Goal: Task Accomplishment & Management: Manage account settings

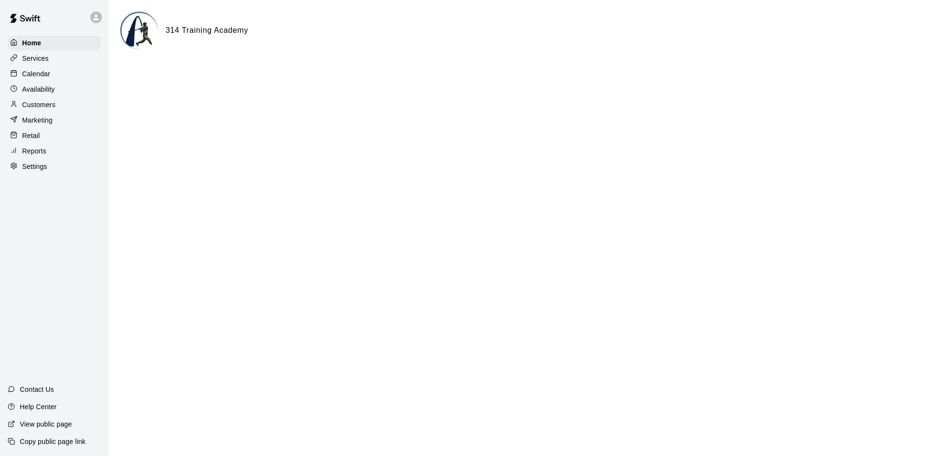
click at [42, 77] on p "Calendar" at bounding box center [36, 74] width 28 height 10
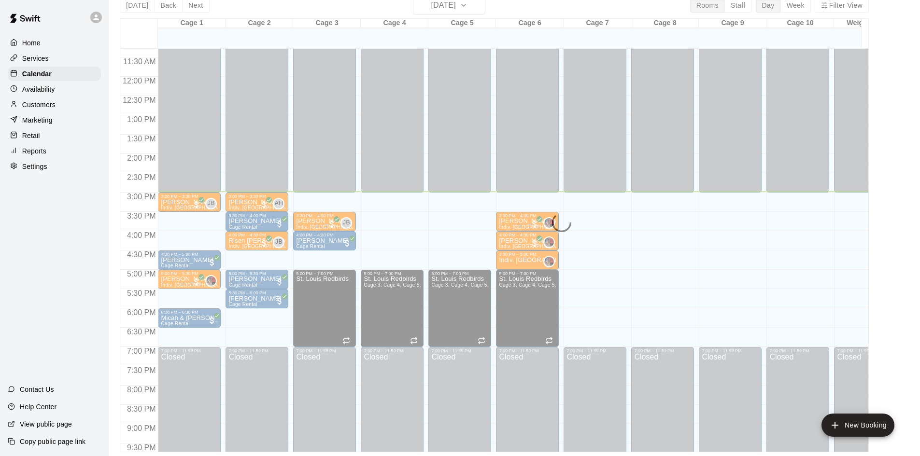
scroll to position [532, 0]
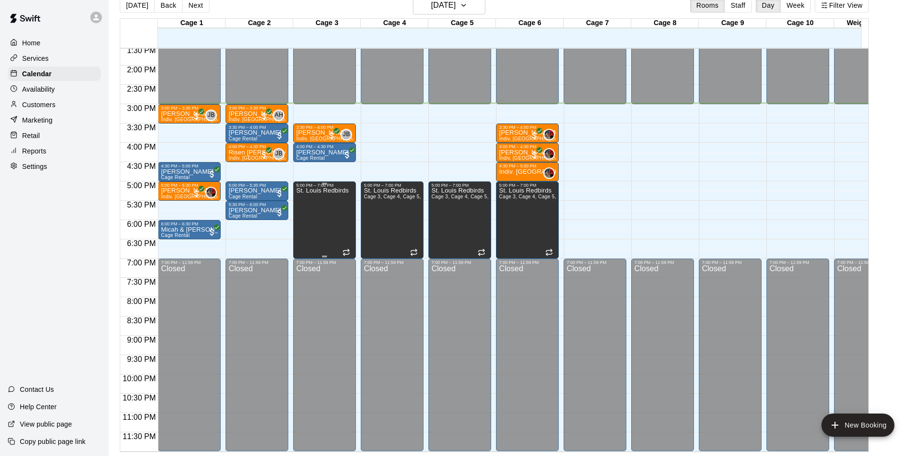
click at [324, 213] on div "St. Louis Redbirds" at bounding box center [322, 416] width 53 height 456
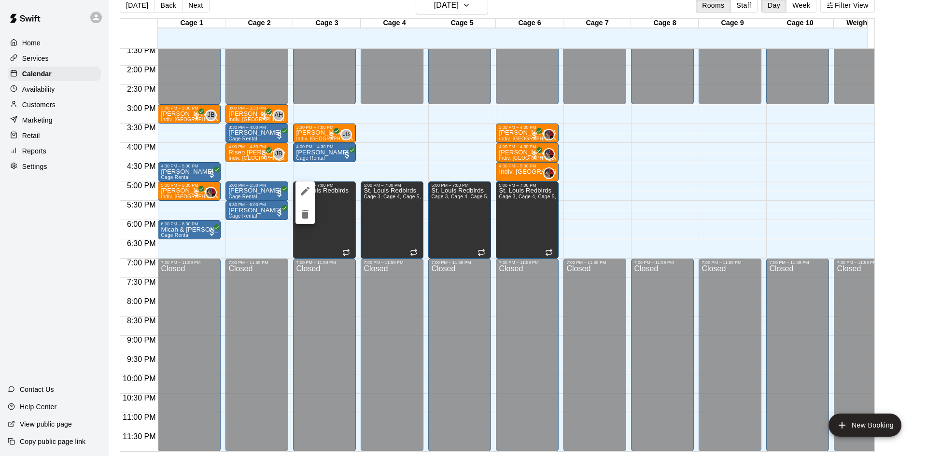
click at [694, 177] on div at bounding box center [463, 228] width 927 height 456
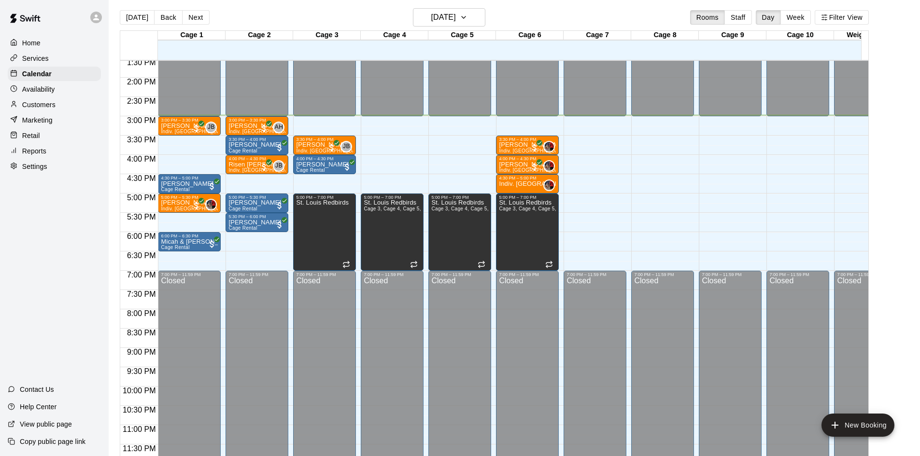
scroll to position [0, 0]
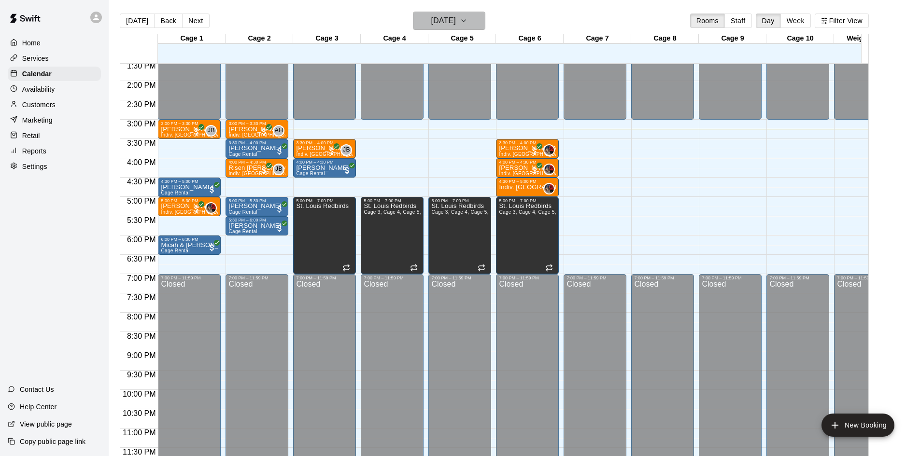
click at [476, 14] on button "[DATE]" at bounding box center [449, 21] width 72 height 18
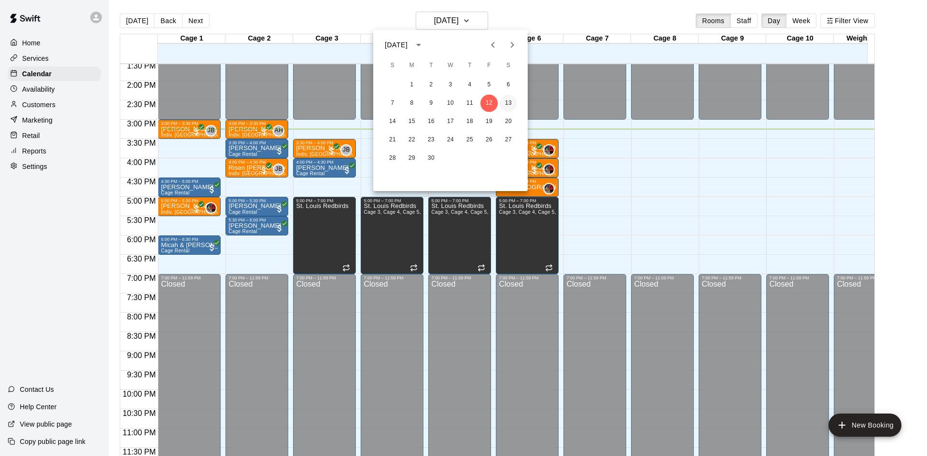
click at [504, 101] on button "13" at bounding box center [508, 103] width 17 height 17
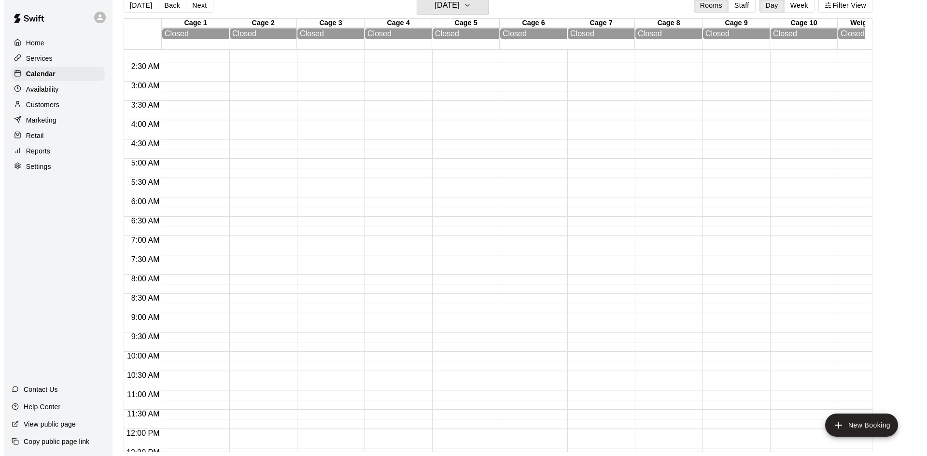
scroll to position [97, 0]
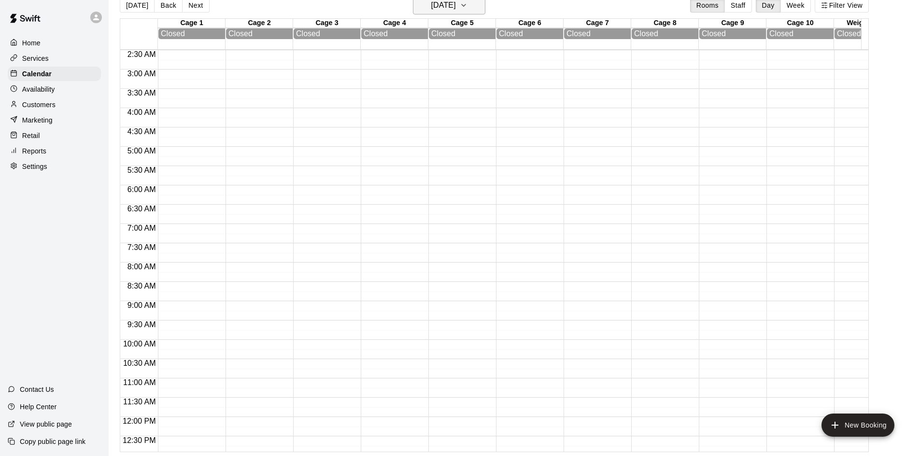
click at [456, 5] on h6 "[DATE]" at bounding box center [443, 6] width 25 height 14
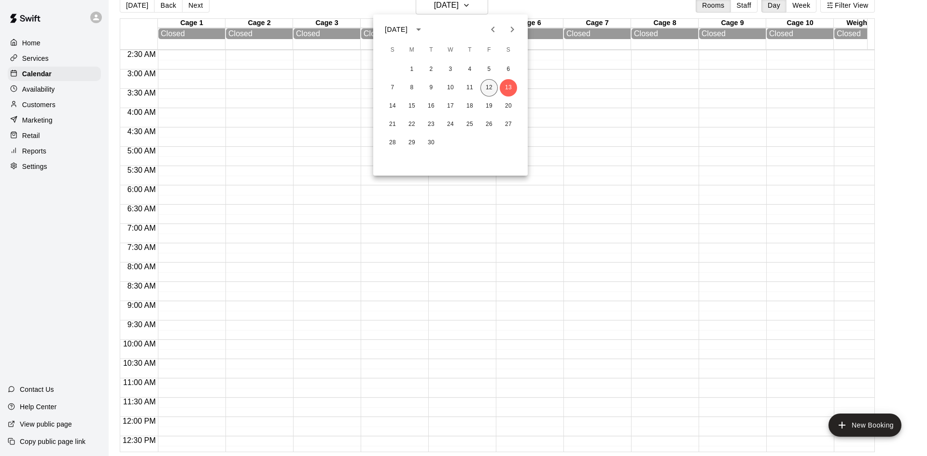
click at [488, 89] on button "12" at bounding box center [488, 87] width 17 height 17
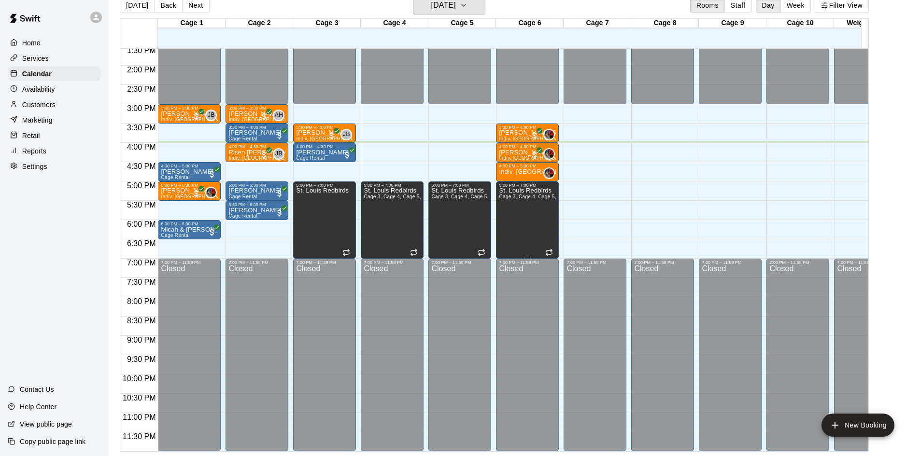
scroll to position [436, 0]
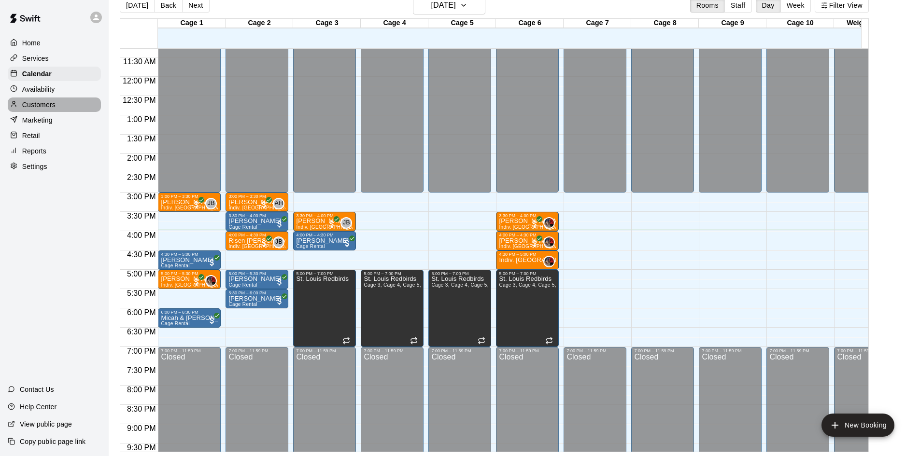
click at [48, 103] on p "Customers" at bounding box center [38, 105] width 33 height 10
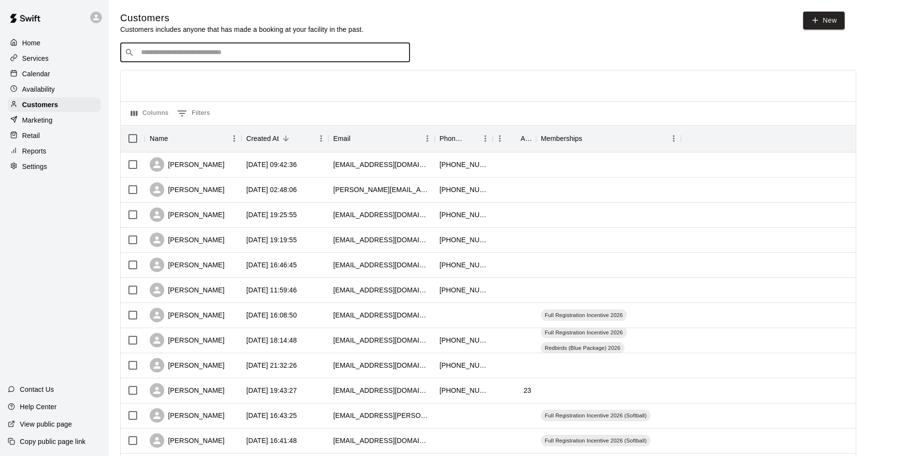
click at [361, 57] on input "Search customers by name or email" at bounding box center [272, 53] width 268 height 10
type input "**"
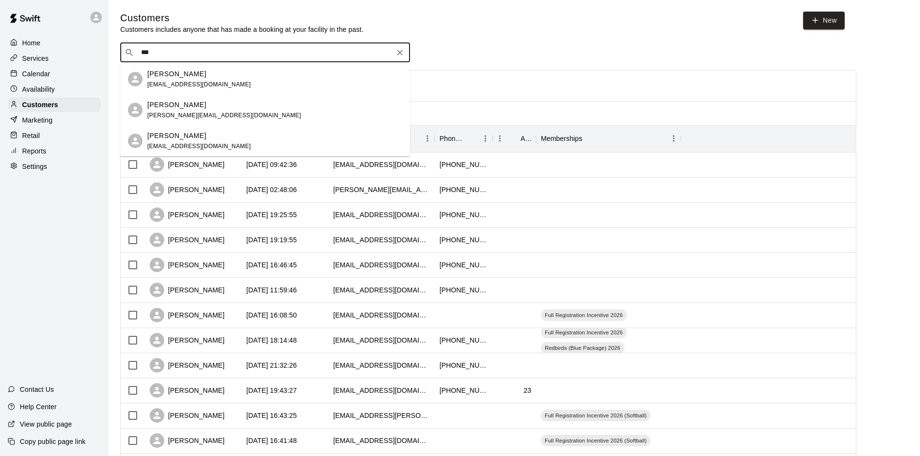
click at [192, 81] on span "[EMAIL_ADDRESS][DOMAIN_NAME]" at bounding box center [199, 84] width 104 height 7
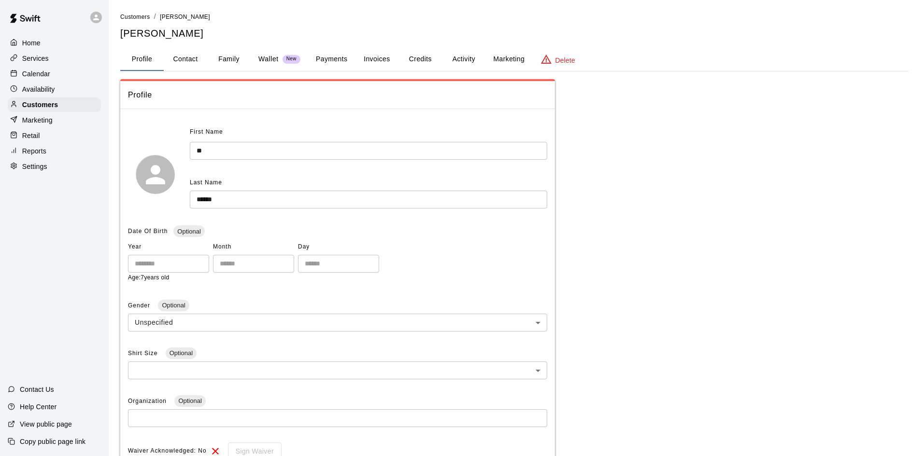
click at [193, 50] on button "Contact" at bounding box center [185, 59] width 43 height 23
select select "**"
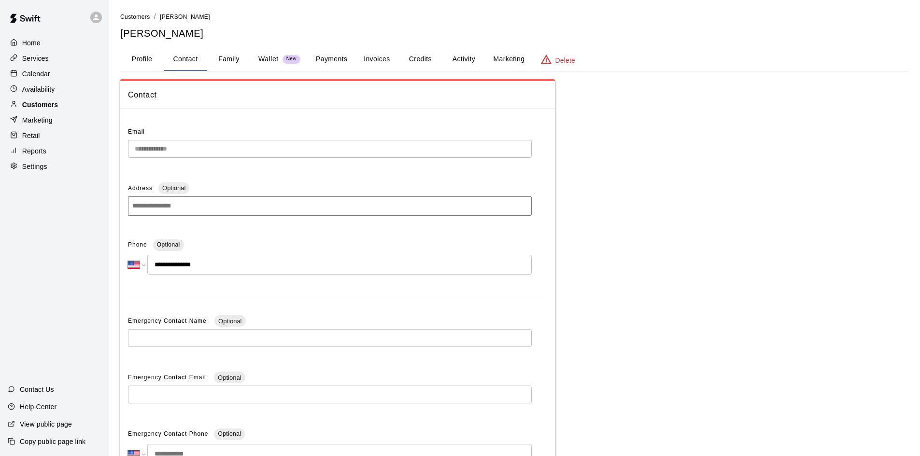
click at [66, 103] on div "Customers" at bounding box center [54, 105] width 93 height 14
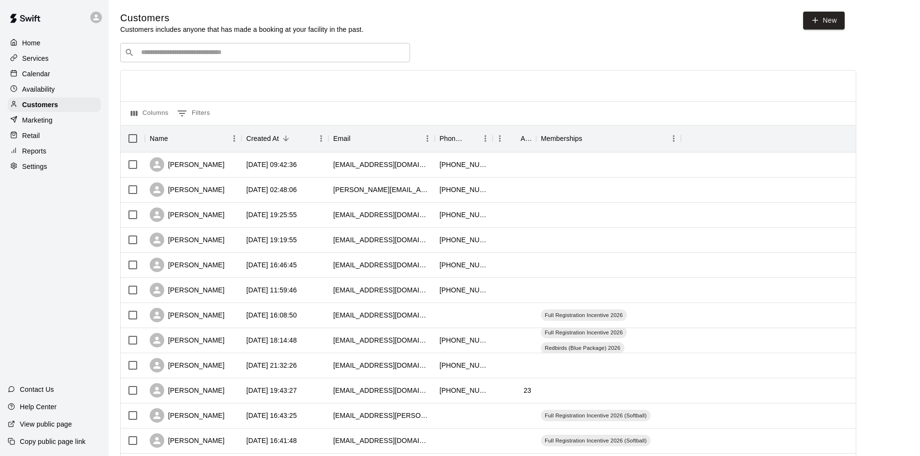
click at [256, 45] on div "​ ​" at bounding box center [265, 52] width 290 height 19
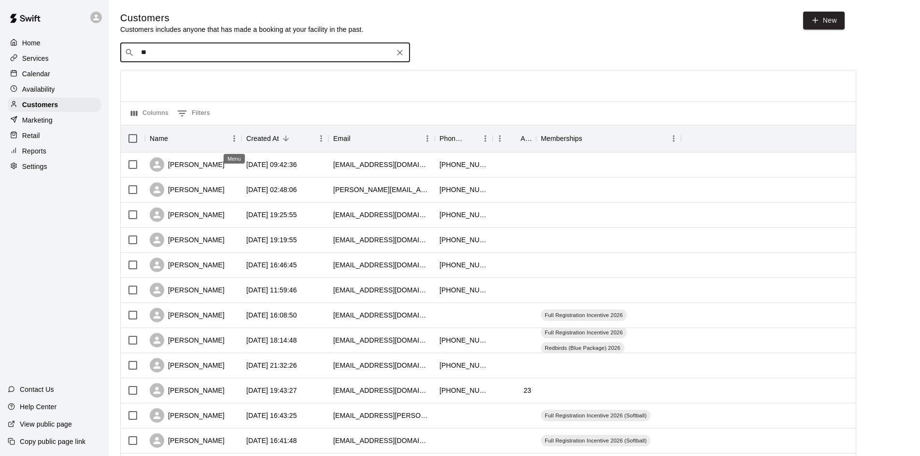
type input "*"
type input "**"
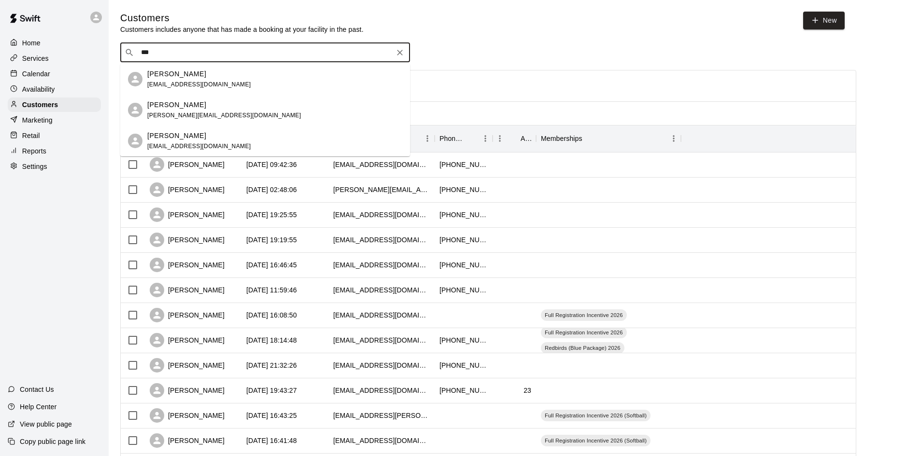
click at [176, 102] on p "[PERSON_NAME]" at bounding box center [176, 105] width 59 height 10
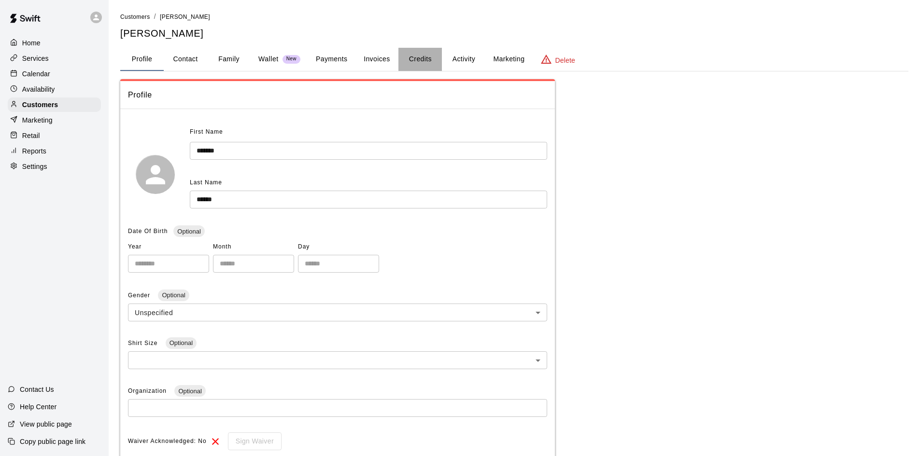
click at [416, 55] on button "Credits" at bounding box center [419, 59] width 43 height 23
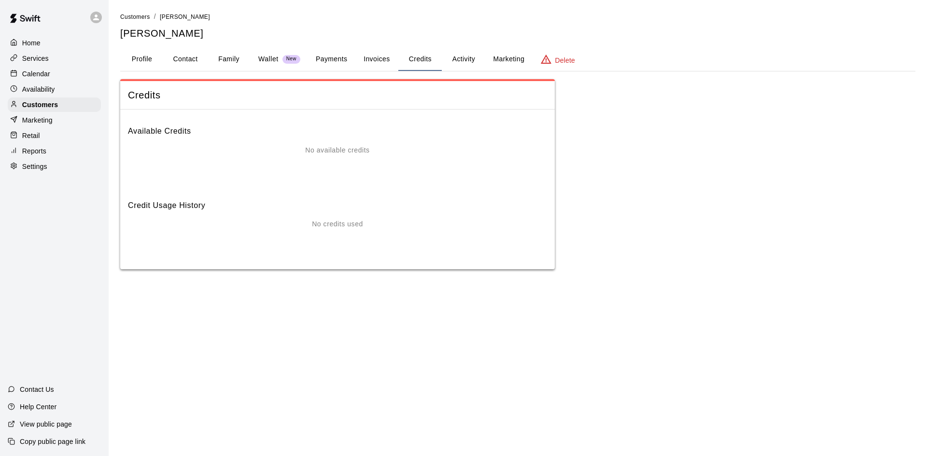
click at [463, 61] on button "Activity" at bounding box center [463, 59] width 43 height 23
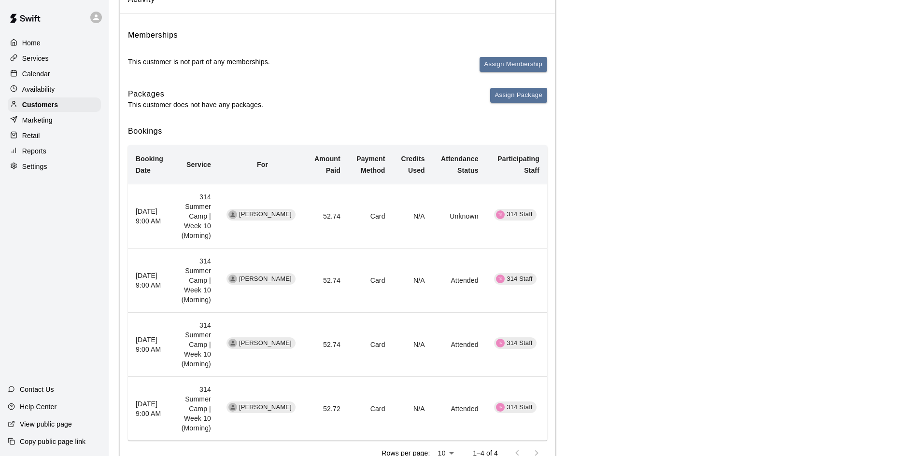
scroll to position [98, 0]
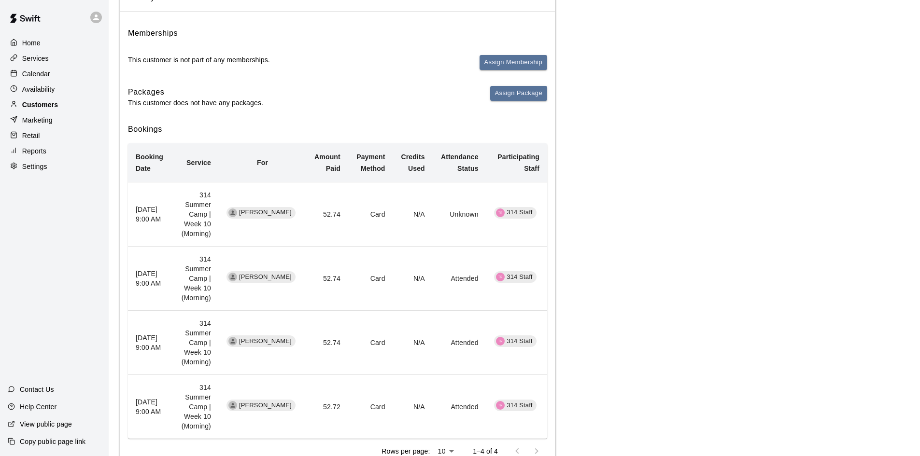
click at [44, 110] on p "Customers" at bounding box center [40, 105] width 36 height 10
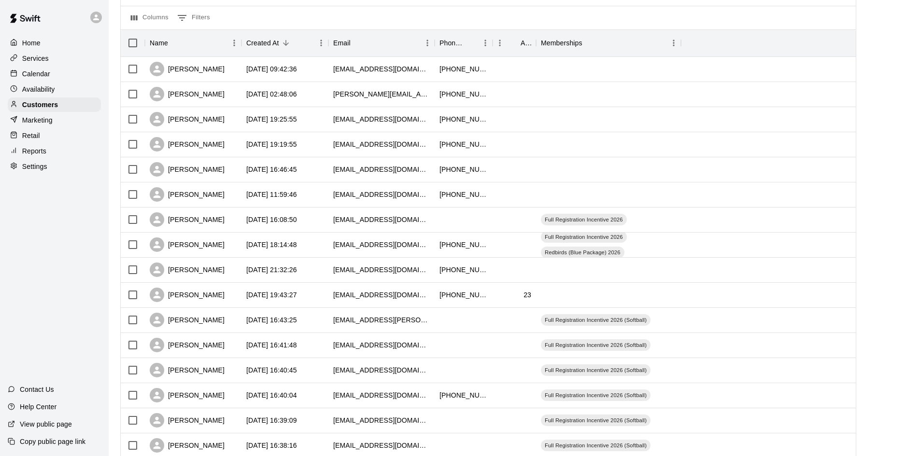
scroll to position [97, 0]
click at [31, 81] on div "Calendar" at bounding box center [54, 74] width 93 height 14
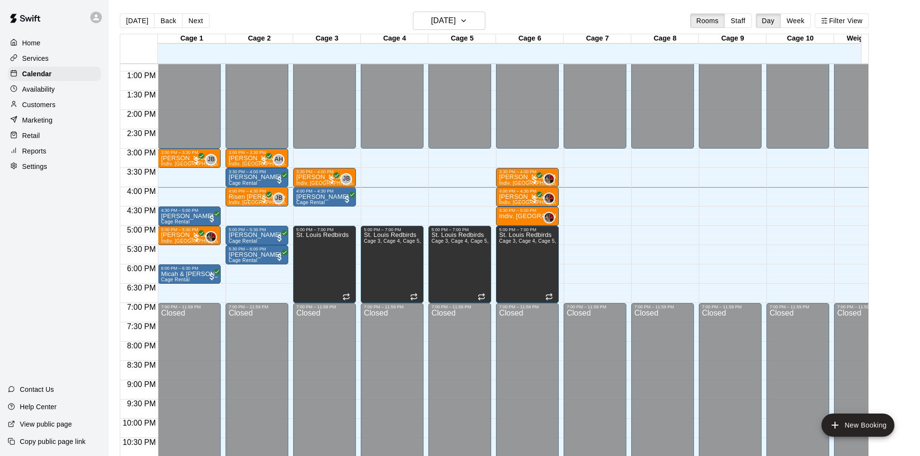
click at [57, 106] on div "Customers" at bounding box center [54, 105] width 93 height 14
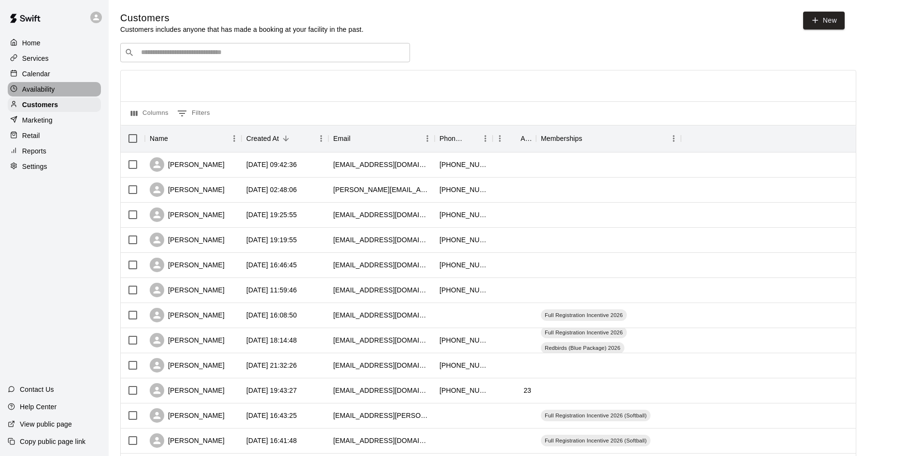
click at [56, 93] on div "Availability" at bounding box center [54, 89] width 93 height 14
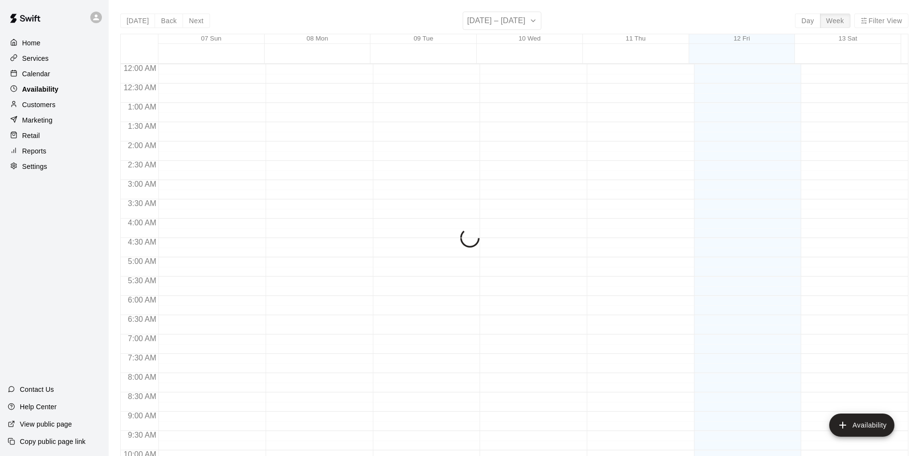
scroll to position [524, 0]
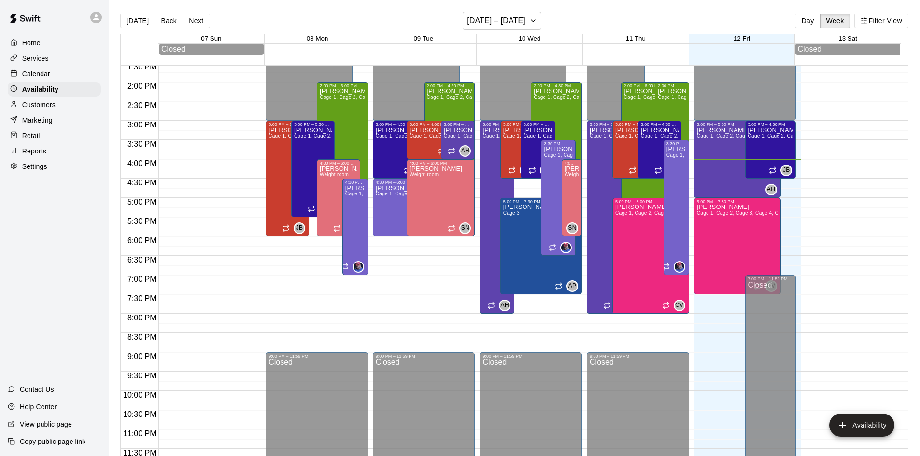
click at [56, 77] on div "Calendar" at bounding box center [54, 74] width 93 height 14
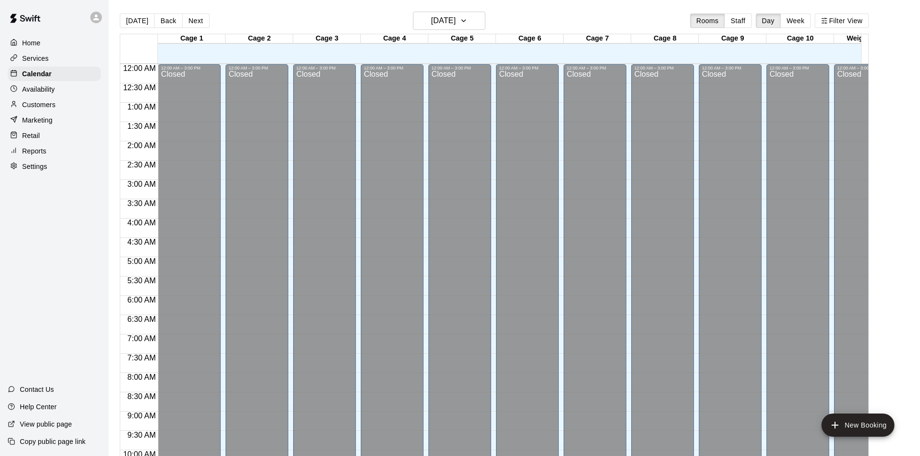
scroll to position [495, 0]
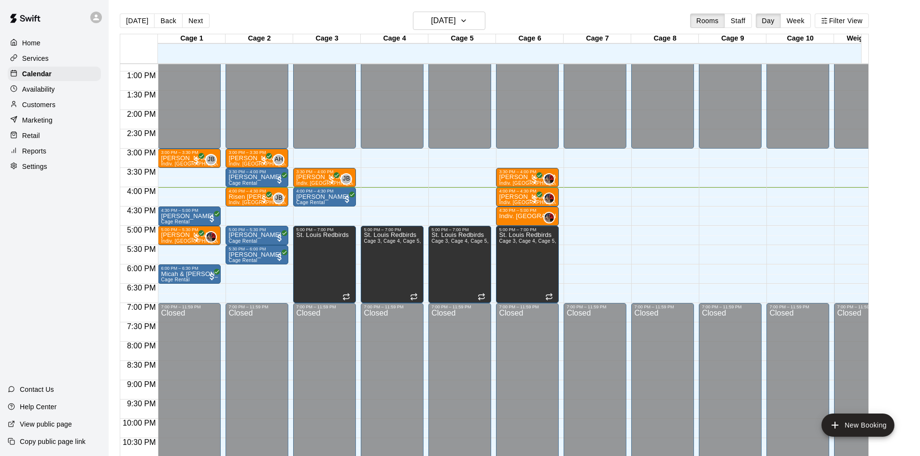
click at [56, 102] on div "Customers" at bounding box center [54, 105] width 93 height 14
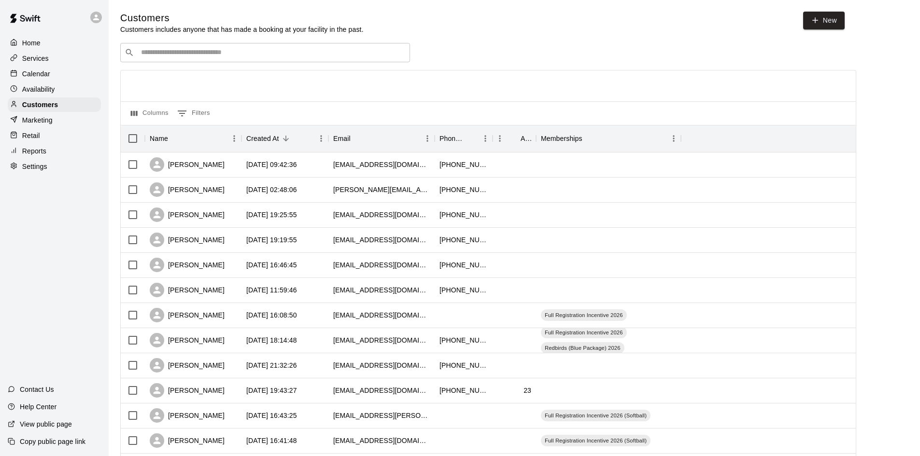
click at [270, 44] on div "​ ​" at bounding box center [265, 52] width 290 height 19
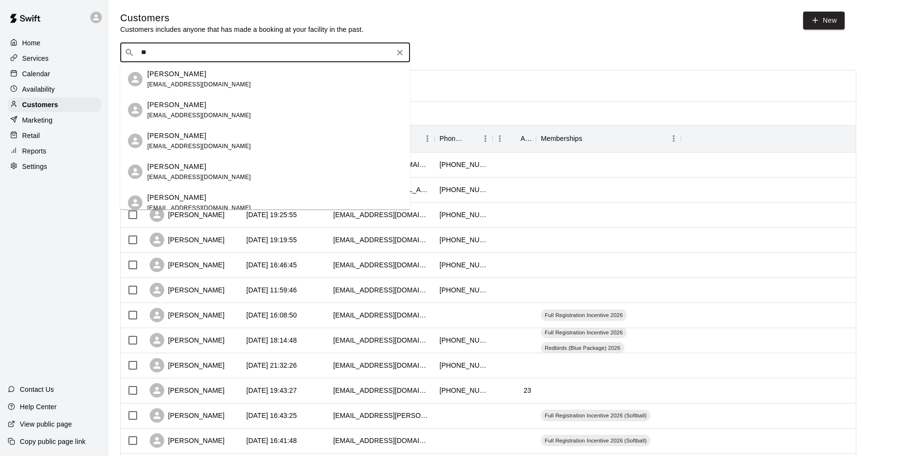
type input "**"
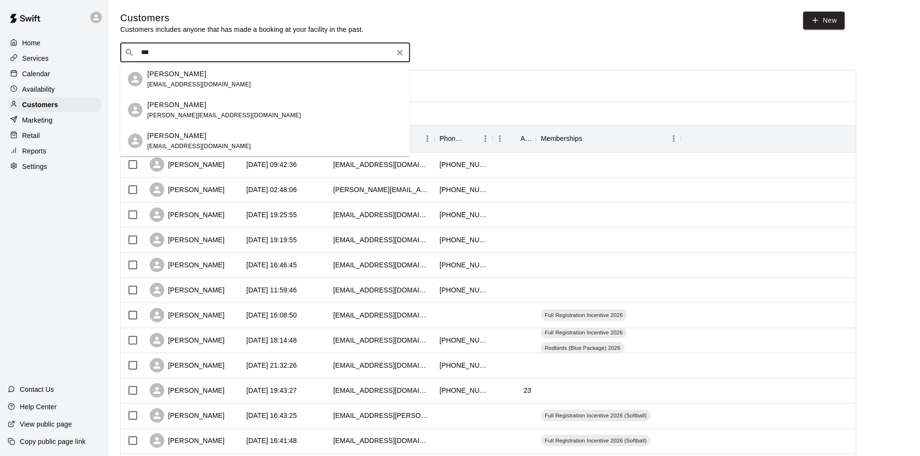
click at [192, 75] on div "[PERSON_NAME]" at bounding box center [199, 74] width 104 height 10
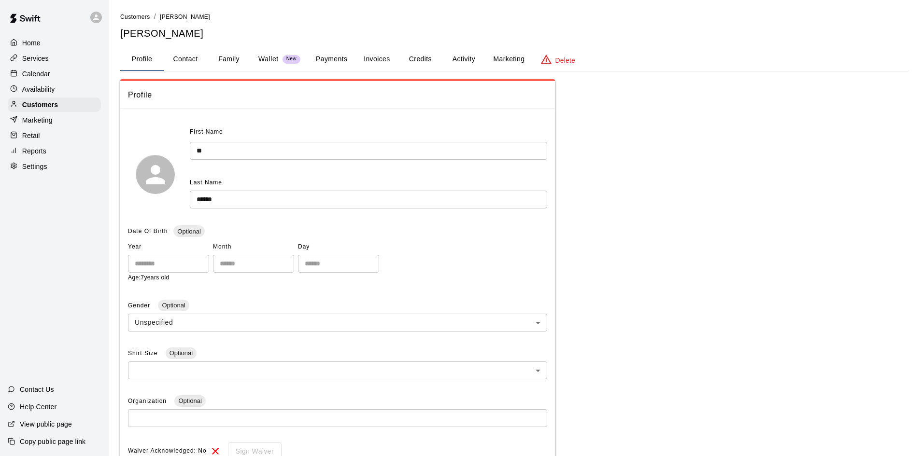
click at [433, 58] on button "Credits" at bounding box center [419, 59] width 43 height 23
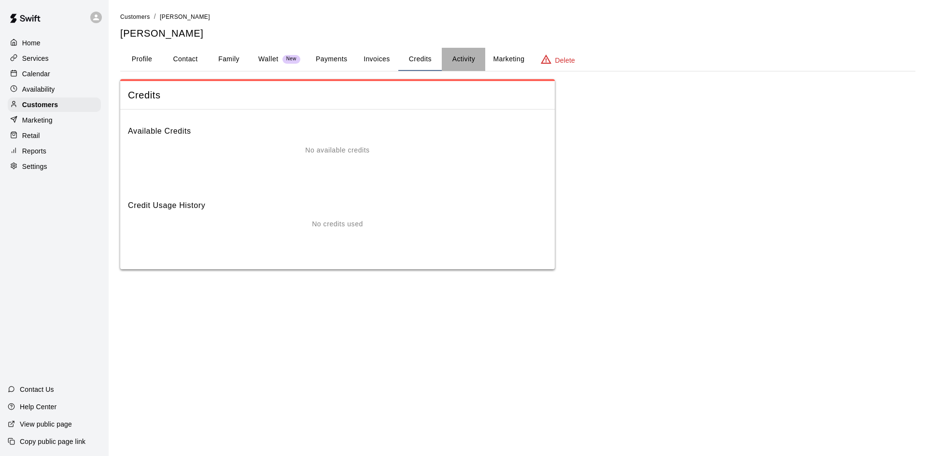
click at [449, 57] on button "Activity" at bounding box center [463, 59] width 43 height 23
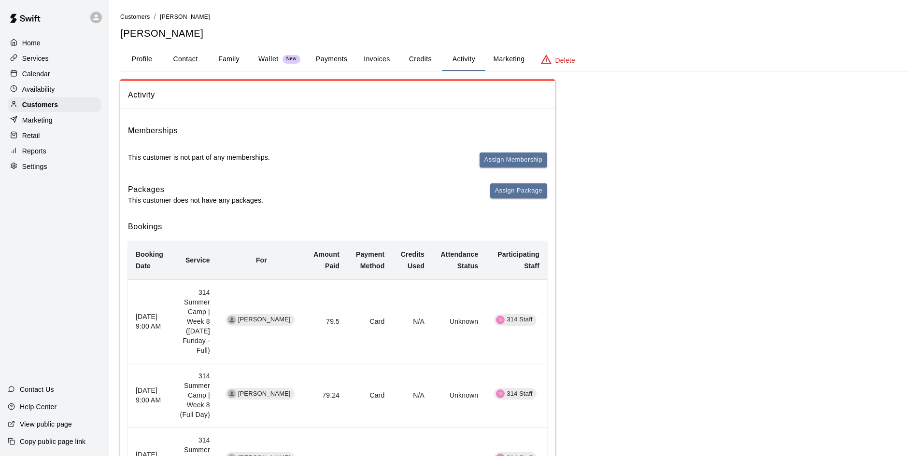
click at [148, 61] on button "Profile" at bounding box center [141, 59] width 43 height 23
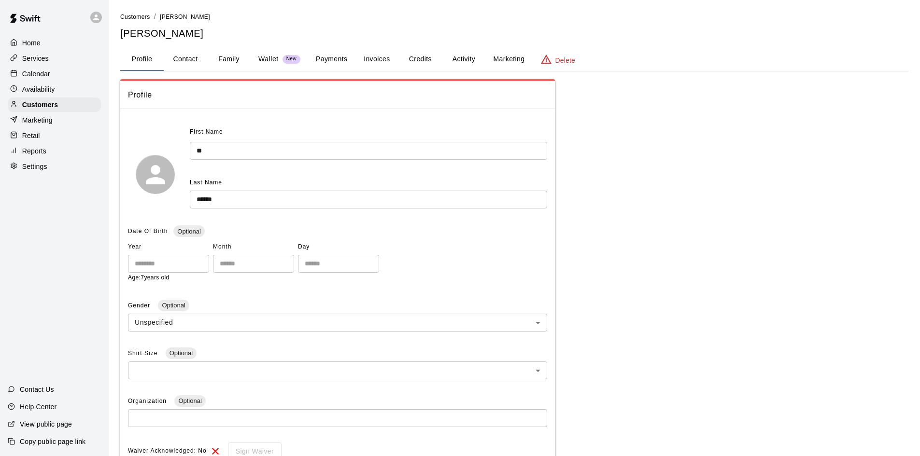
click at [225, 52] on button "Family" at bounding box center [228, 59] width 43 height 23
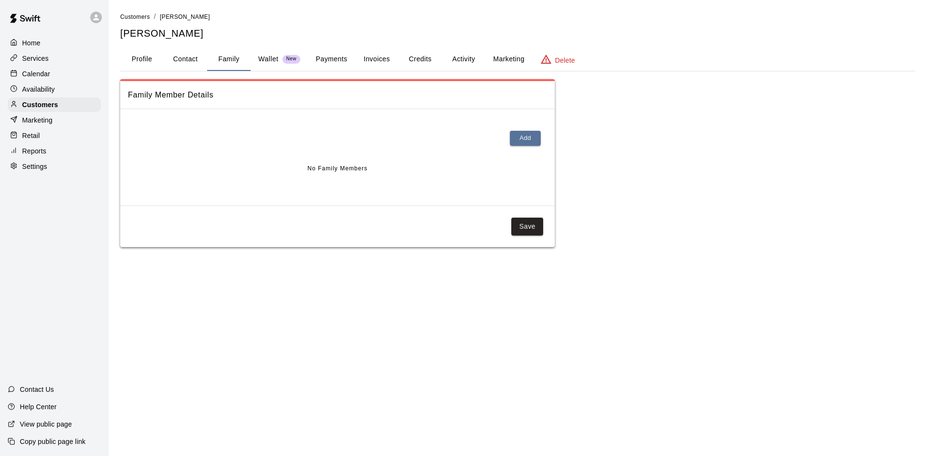
click at [193, 62] on button "Contact" at bounding box center [185, 59] width 43 height 23
select select "**"
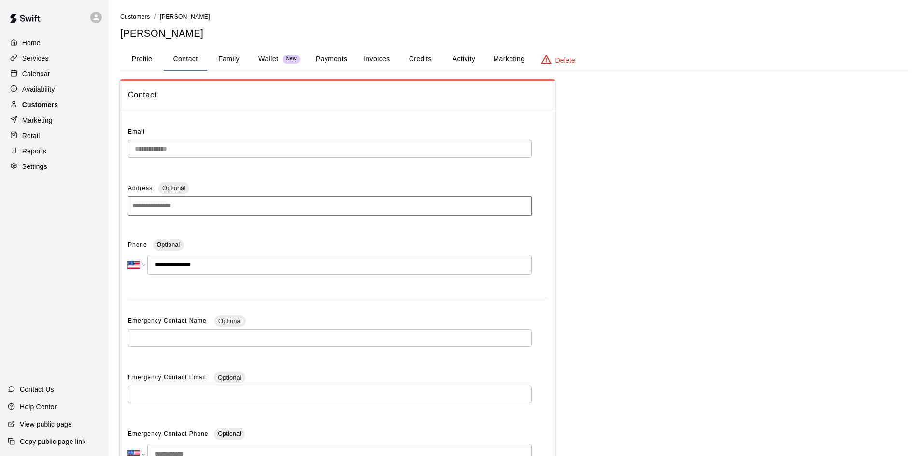
click at [70, 105] on div "Customers" at bounding box center [54, 105] width 93 height 14
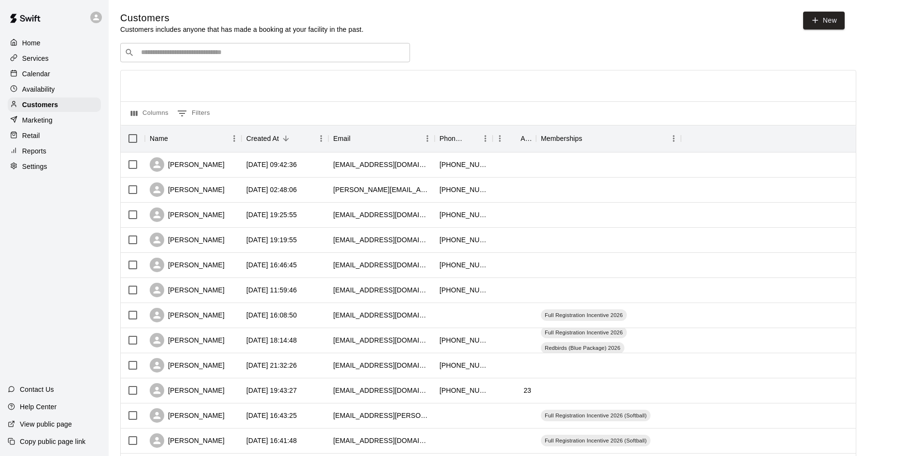
click at [203, 43] on div "Customers Customers includes anyone that has made a booking at your facility in…" at bounding box center [514, 409] width 788 height 795
click at [206, 51] on input "Search customers by name or email" at bounding box center [272, 53] width 268 height 10
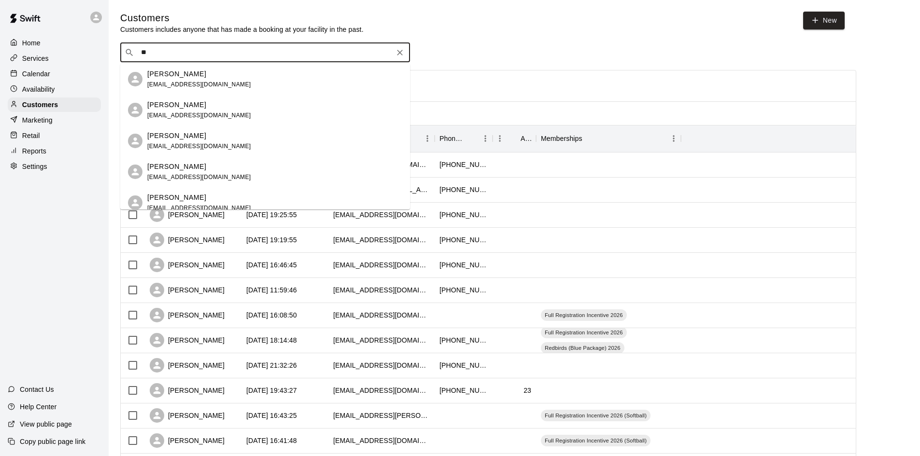
type input "**"
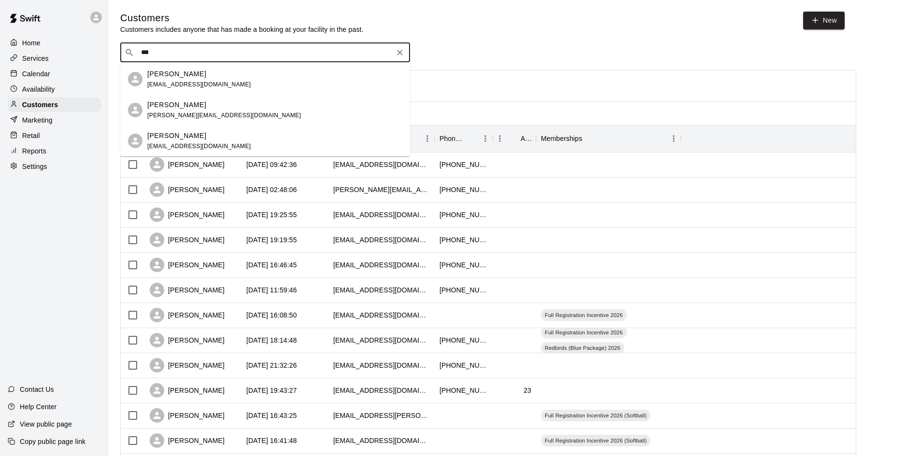
click at [181, 113] on span "[PERSON_NAME][EMAIL_ADDRESS][DOMAIN_NAME]" at bounding box center [224, 115] width 154 height 7
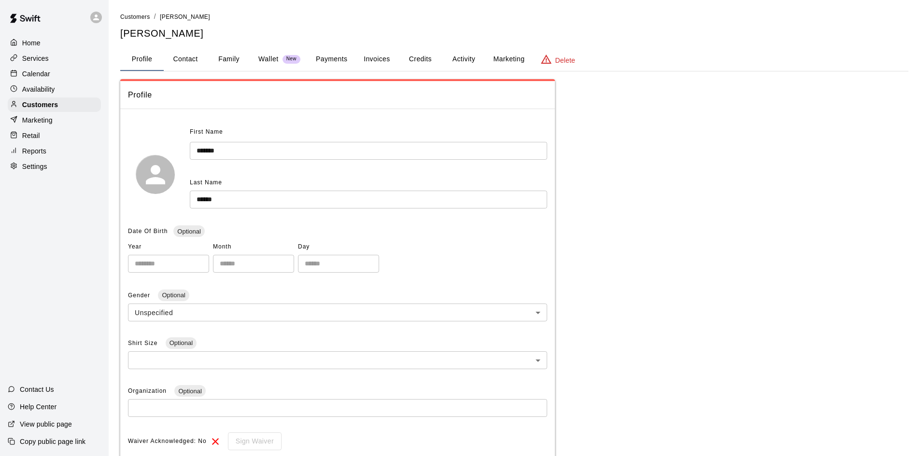
click at [473, 58] on button "Activity" at bounding box center [463, 59] width 43 height 23
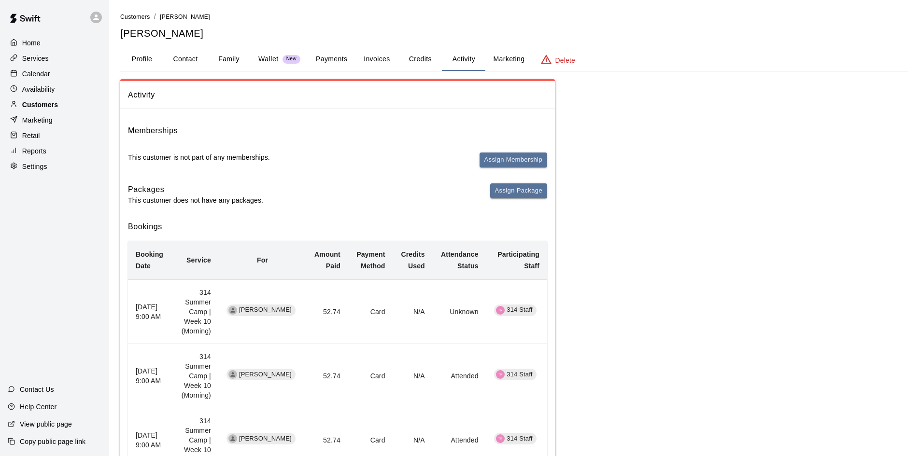
click at [61, 107] on div "Customers" at bounding box center [54, 105] width 93 height 14
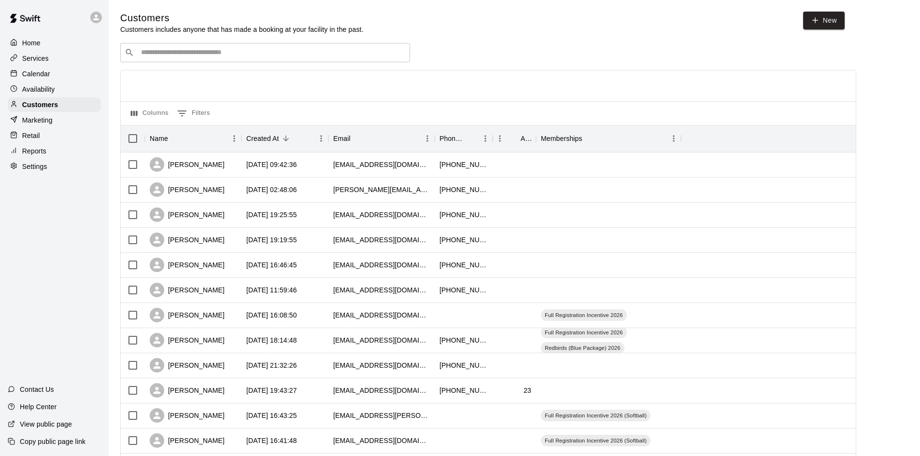
click at [146, 47] on div "​ ​" at bounding box center [265, 52] width 290 height 19
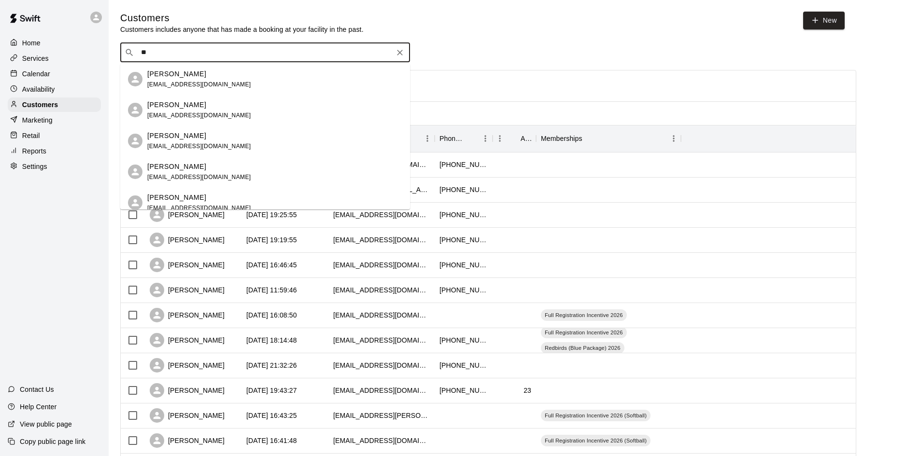
type input "**"
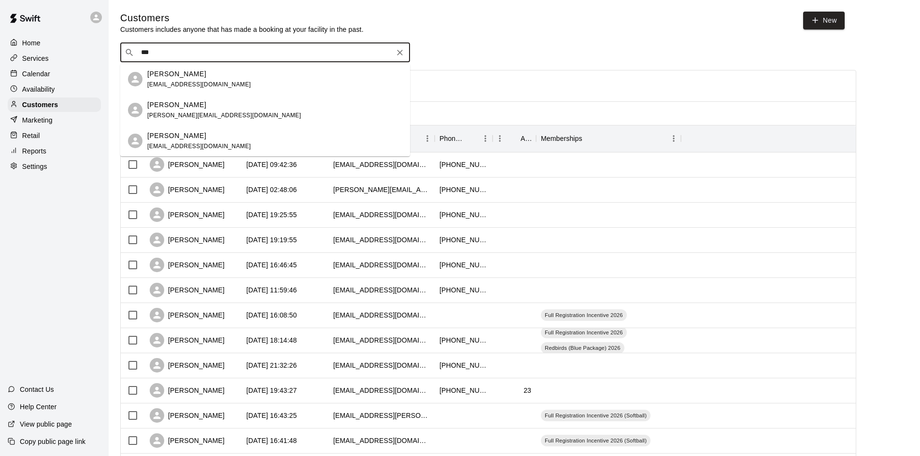
click at [165, 83] on span "[EMAIL_ADDRESS][DOMAIN_NAME]" at bounding box center [199, 84] width 104 height 7
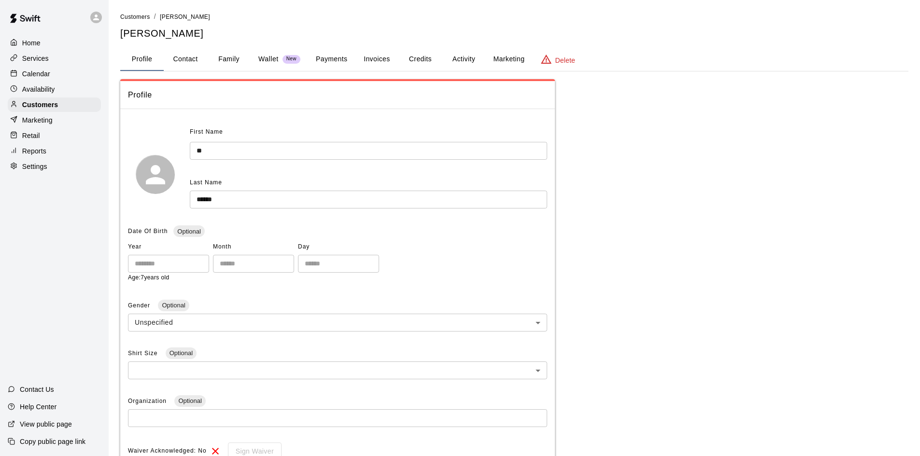
click at [194, 60] on button "Contact" at bounding box center [185, 59] width 43 height 23
select select "**"
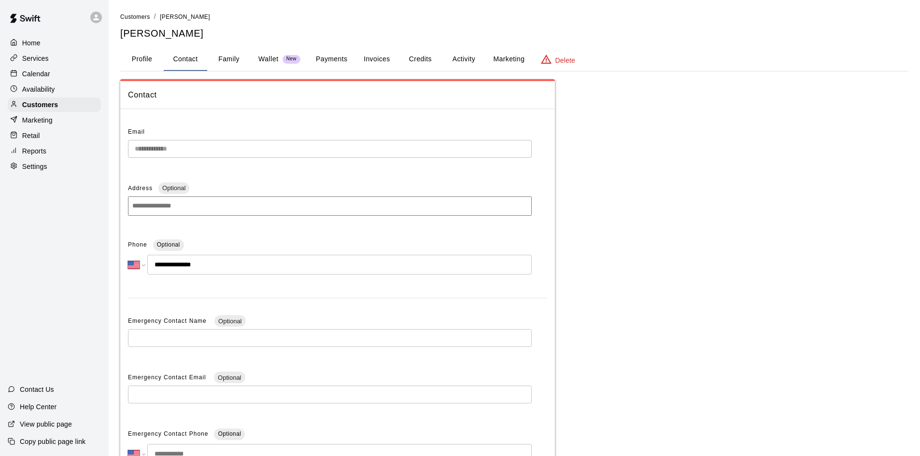
click at [403, 60] on button "Credits" at bounding box center [419, 59] width 43 height 23
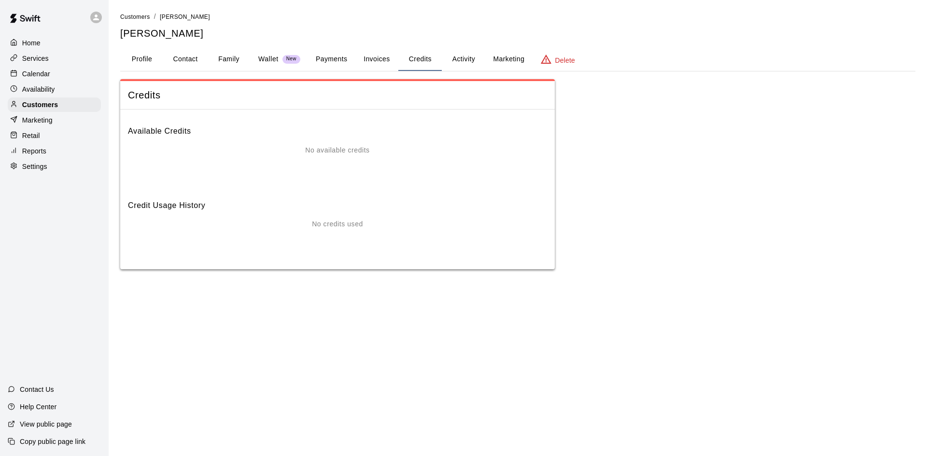
click at [463, 52] on button "Activity" at bounding box center [463, 59] width 43 height 23
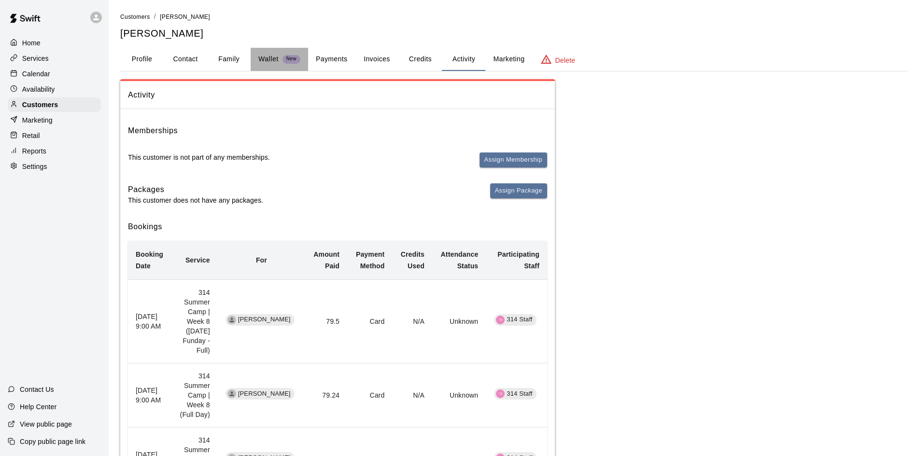
click at [264, 61] on p "Wallet" at bounding box center [268, 59] width 20 height 10
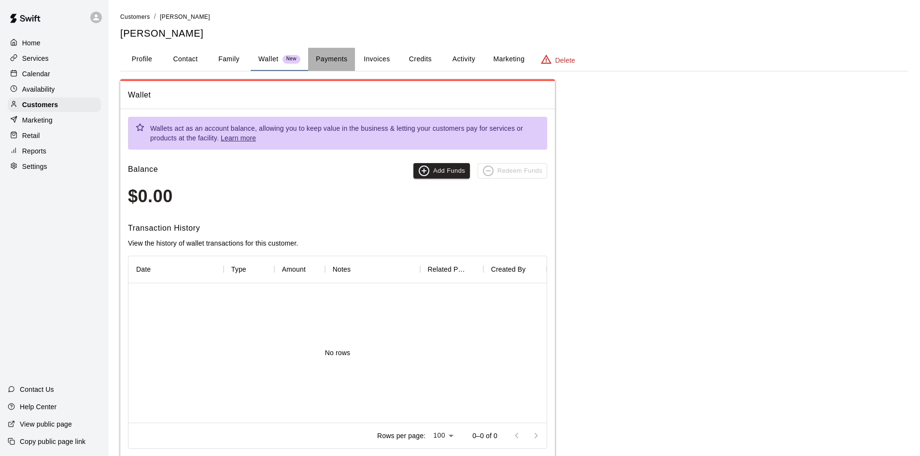
click at [324, 60] on button "Payments" at bounding box center [331, 59] width 47 height 23
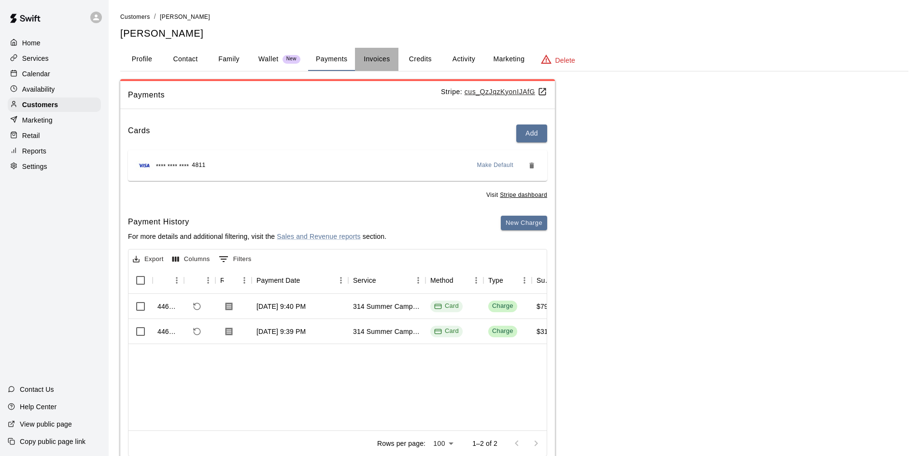
click at [386, 55] on button "Invoices" at bounding box center [376, 59] width 43 height 23
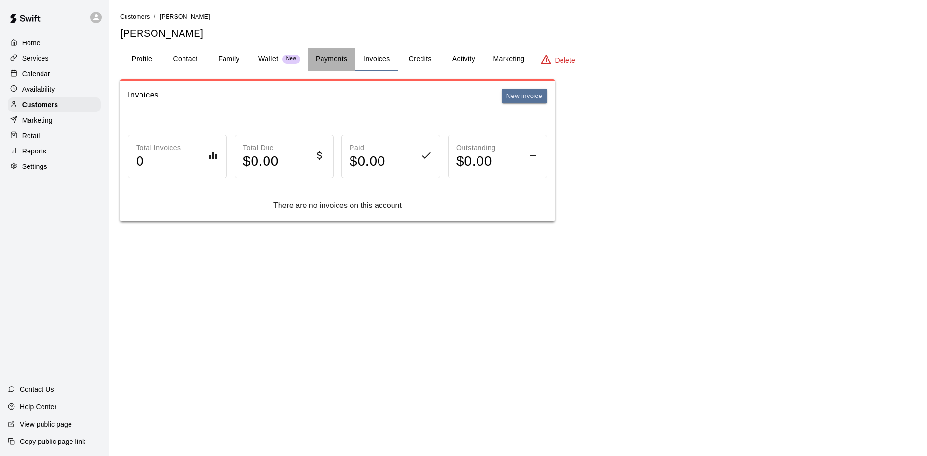
click at [346, 58] on button "Payments" at bounding box center [331, 59] width 47 height 23
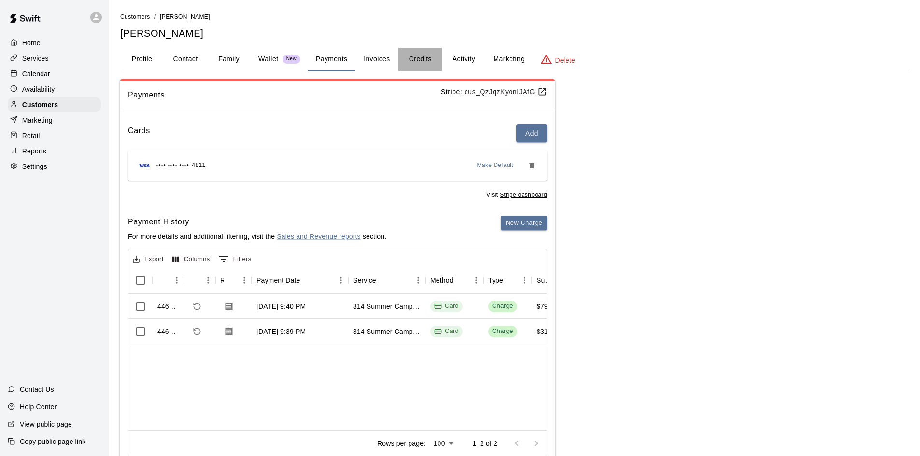
click at [409, 58] on button "Credits" at bounding box center [419, 59] width 43 height 23
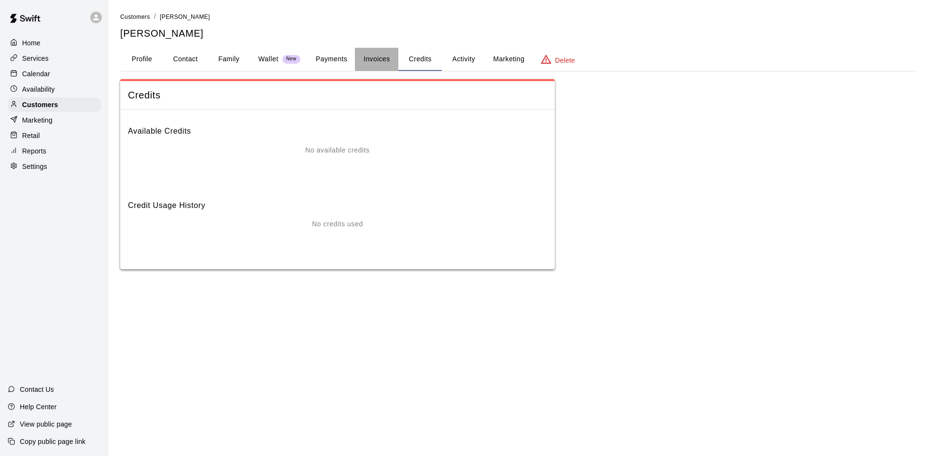
click at [381, 67] on button "Invoices" at bounding box center [376, 59] width 43 height 23
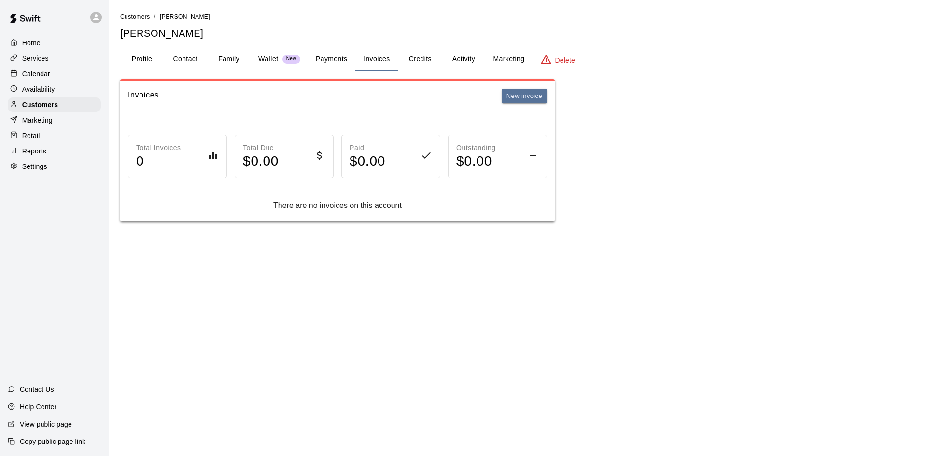
click at [339, 62] on button "Payments" at bounding box center [331, 59] width 47 height 23
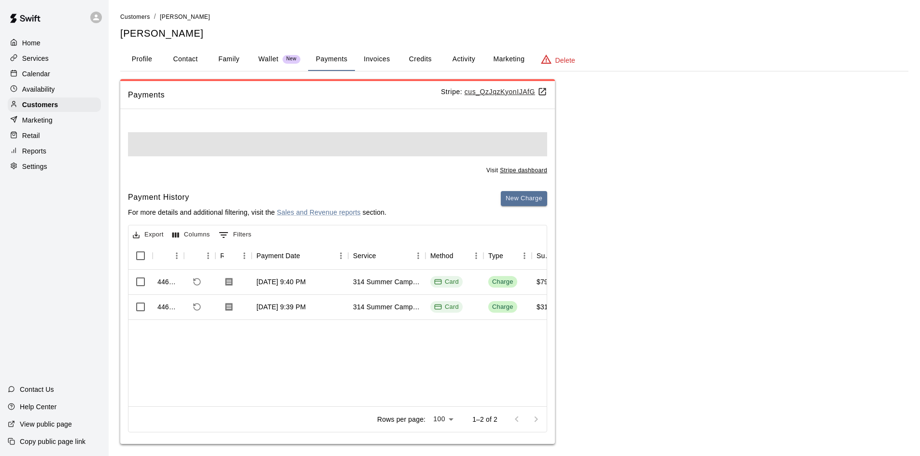
click at [272, 65] on button "Wallet New" at bounding box center [279, 59] width 57 height 23
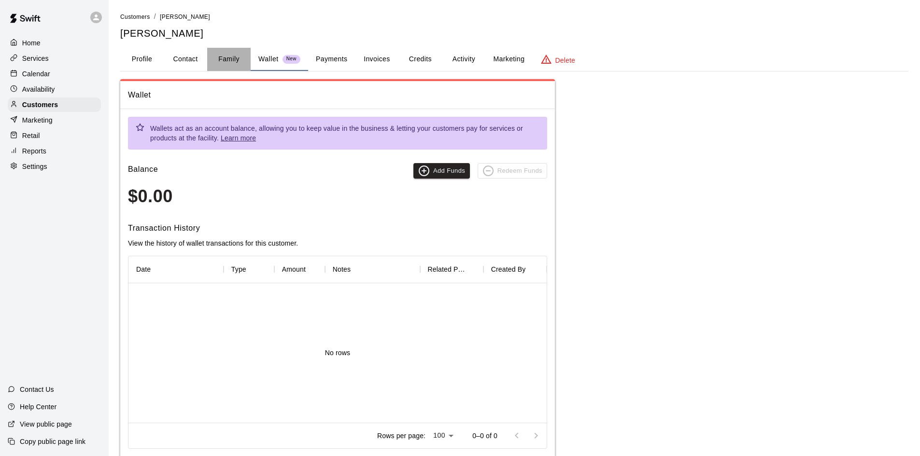
click at [234, 60] on button "Family" at bounding box center [228, 59] width 43 height 23
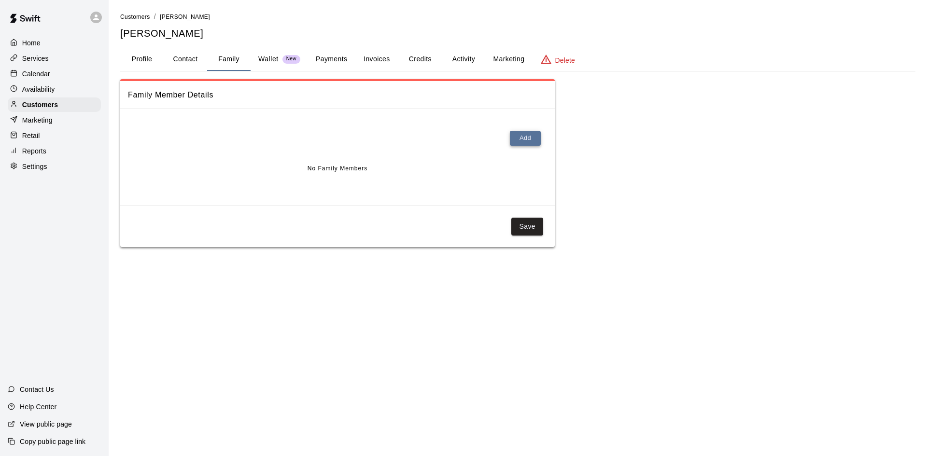
click at [514, 141] on button "Add" at bounding box center [525, 138] width 31 height 15
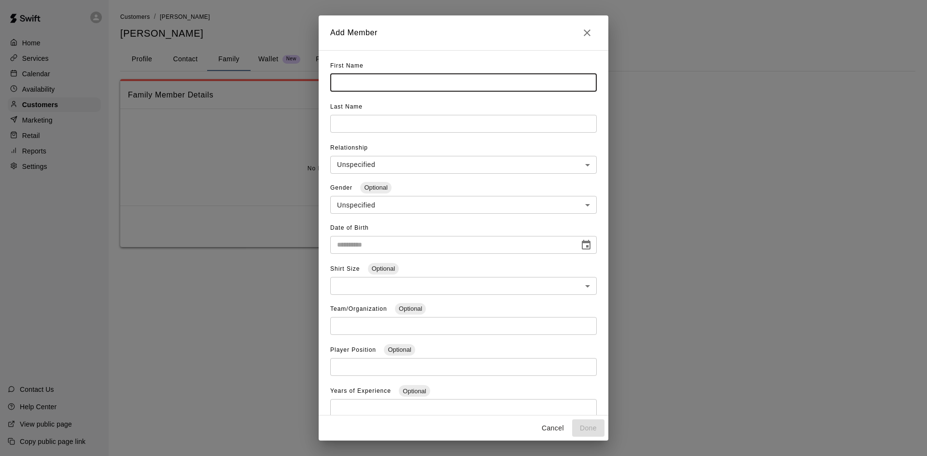
click at [397, 86] on input "text" at bounding box center [463, 83] width 267 height 18
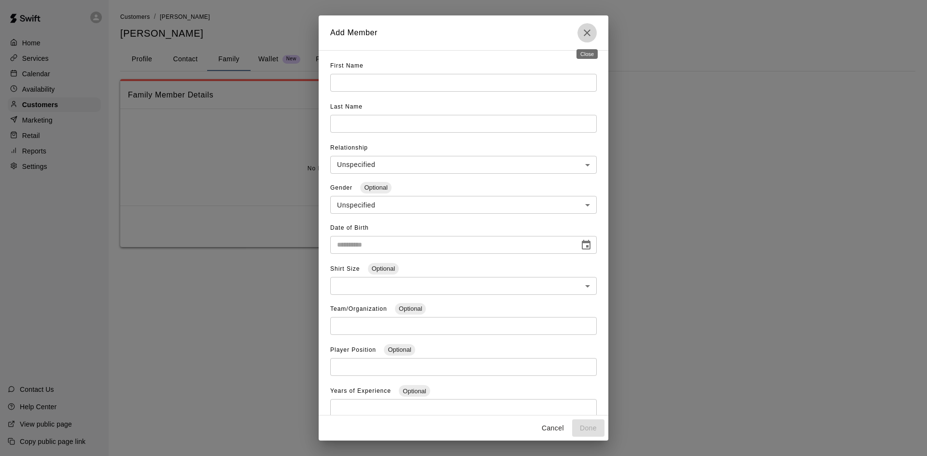
click at [579, 29] on button "Close" at bounding box center [587, 32] width 19 height 19
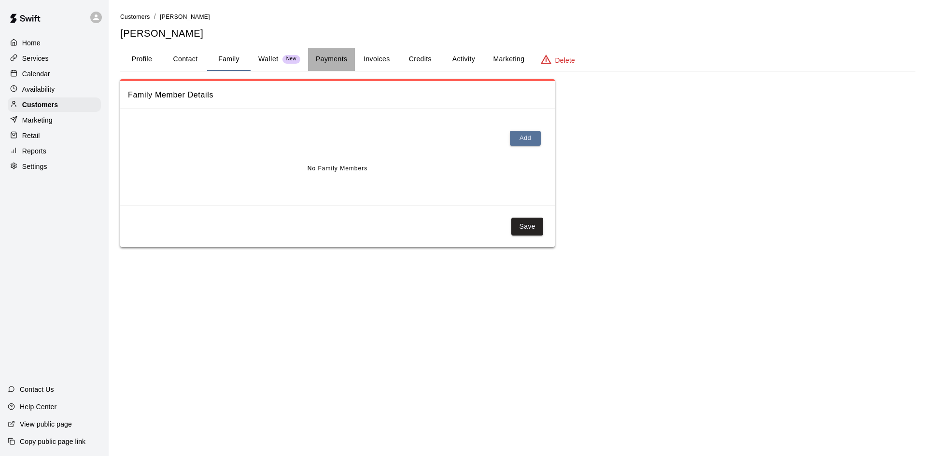
click at [322, 65] on button "Payments" at bounding box center [331, 59] width 47 height 23
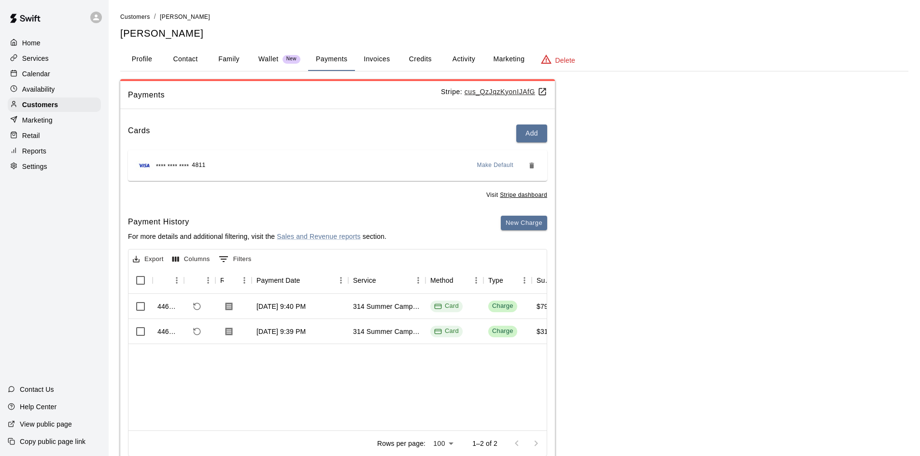
click at [397, 63] on button "Invoices" at bounding box center [376, 59] width 43 height 23
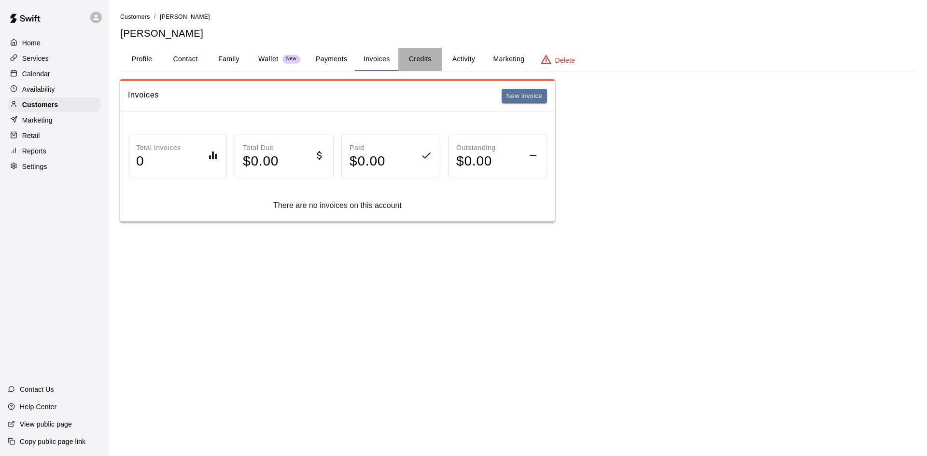
click at [420, 56] on button "Credits" at bounding box center [419, 59] width 43 height 23
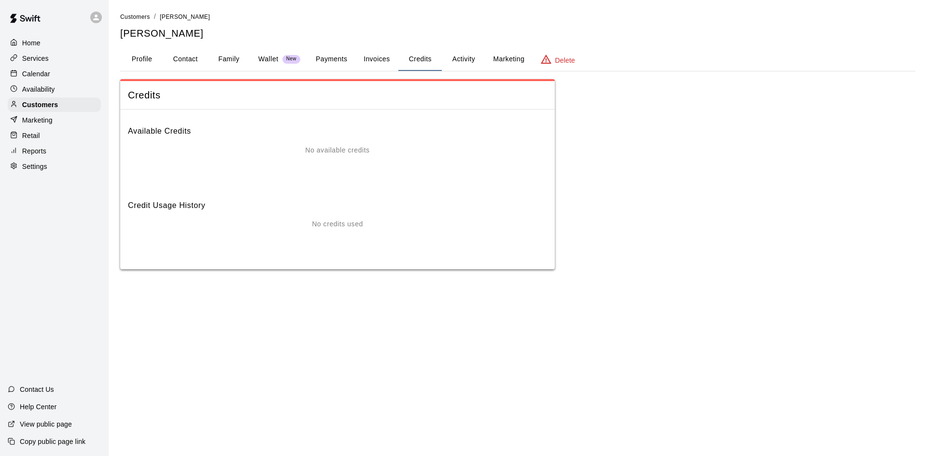
click at [450, 56] on button "Activity" at bounding box center [463, 59] width 43 height 23
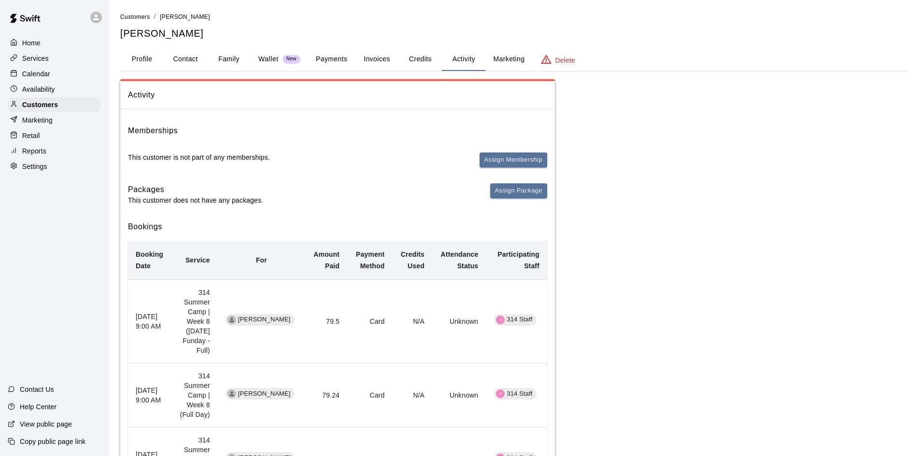
click at [506, 60] on button "Marketing" at bounding box center [508, 59] width 47 height 23
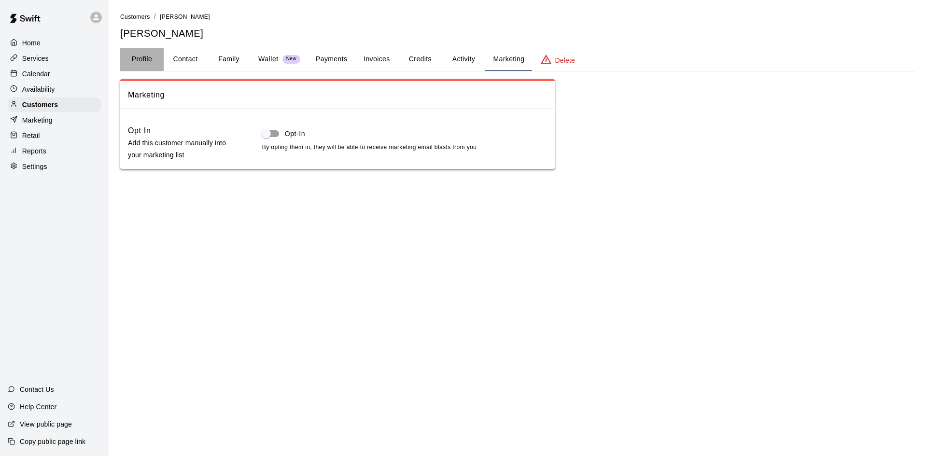
click at [138, 58] on button "Profile" at bounding box center [141, 59] width 43 height 23
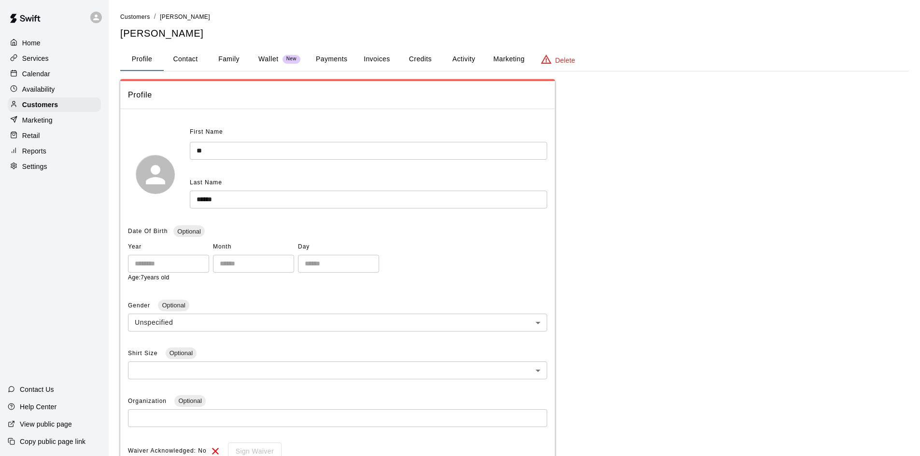
click at [178, 51] on button "Contact" at bounding box center [185, 59] width 43 height 23
select select "**"
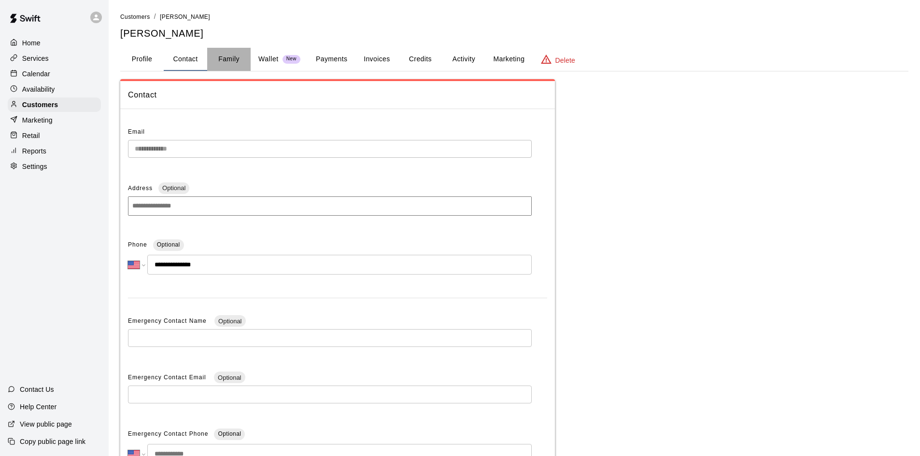
click at [226, 66] on button "Family" at bounding box center [228, 59] width 43 height 23
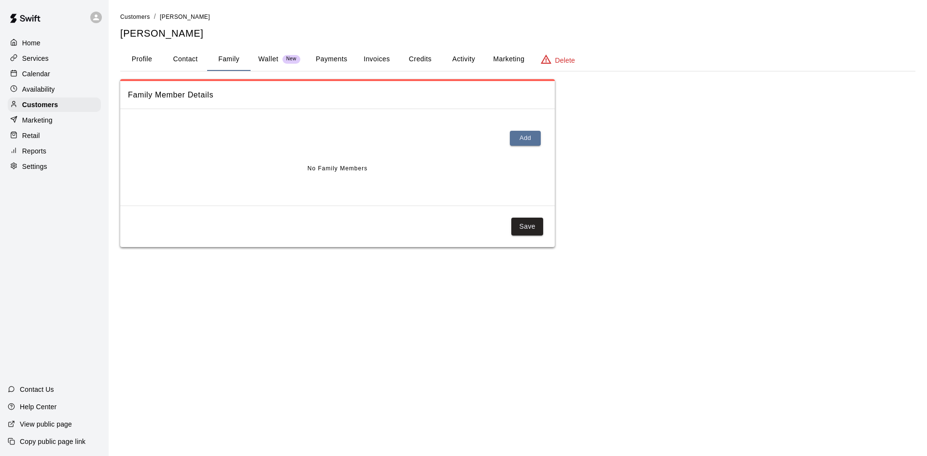
click at [271, 60] on p "Wallet" at bounding box center [268, 59] width 20 height 10
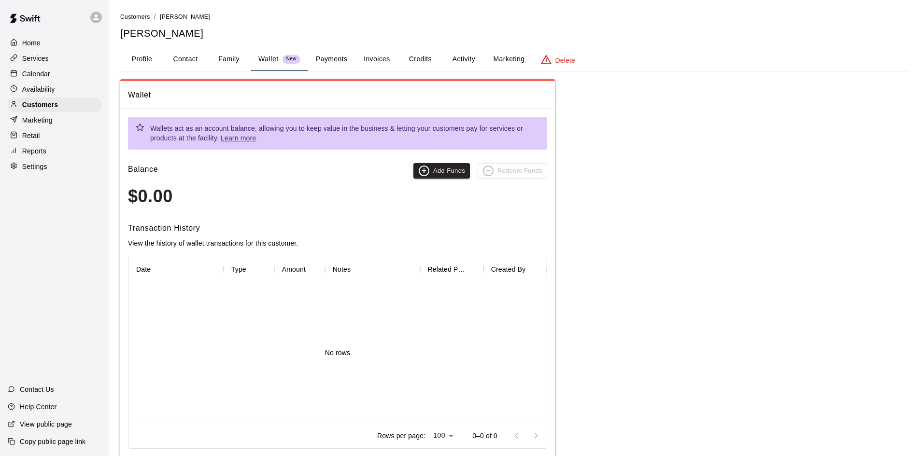
click at [338, 61] on button "Payments" at bounding box center [331, 59] width 47 height 23
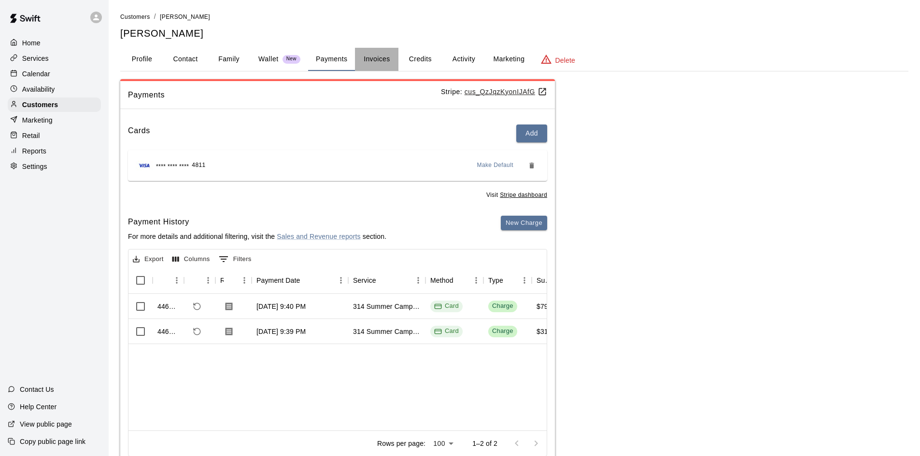
click at [373, 61] on button "Invoices" at bounding box center [376, 59] width 43 height 23
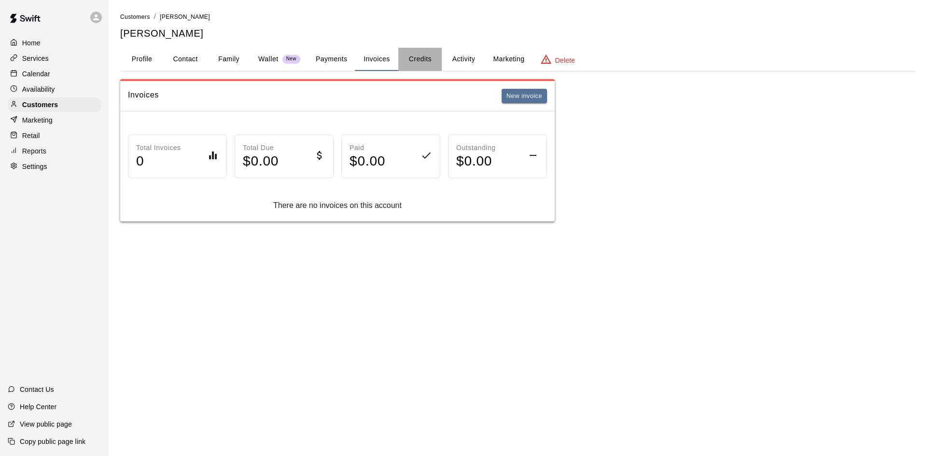
click at [399, 57] on button "Credits" at bounding box center [419, 59] width 43 height 23
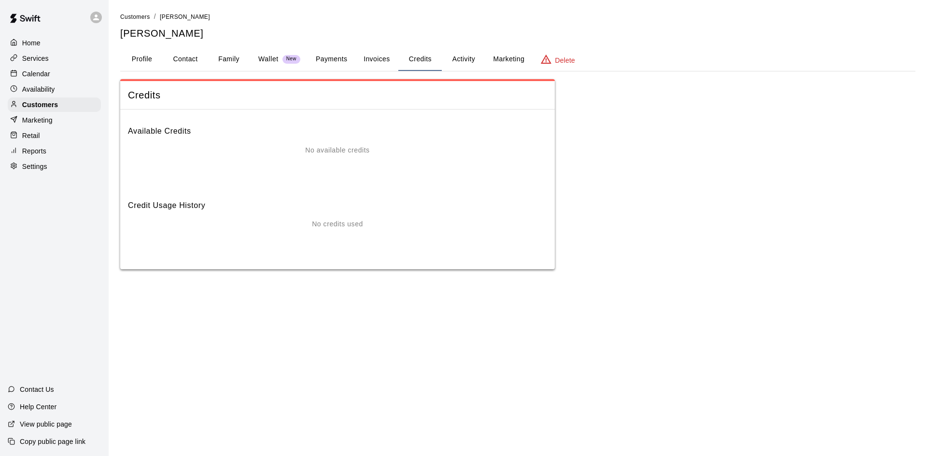
click at [450, 58] on button "Activity" at bounding box center [463, 59] width 43 height 23
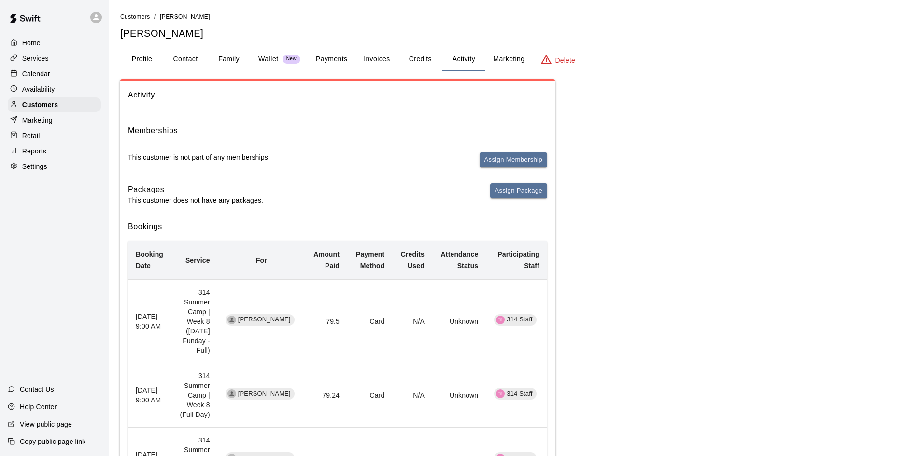
click at [501, 54] on button "Marketing" at bounding box center [508, 59] width 47 height 23
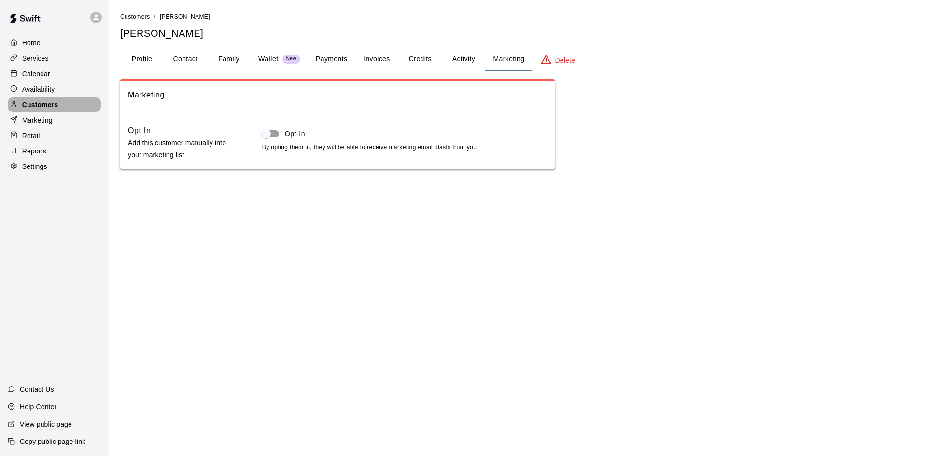
click at [24, 101] on div "Customers" at bounding box center [54, 105] width 93 height 14
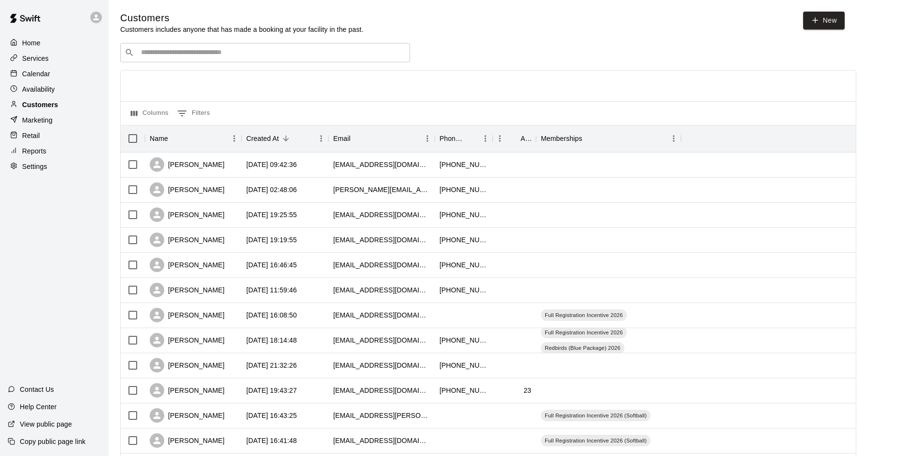
click at [55, 108] on p "Customers" at bounding box center [40, 105] width 36 height 10
click at [54, 94] on p "Availability" at bounding box center [38, 90] width 33 height 10
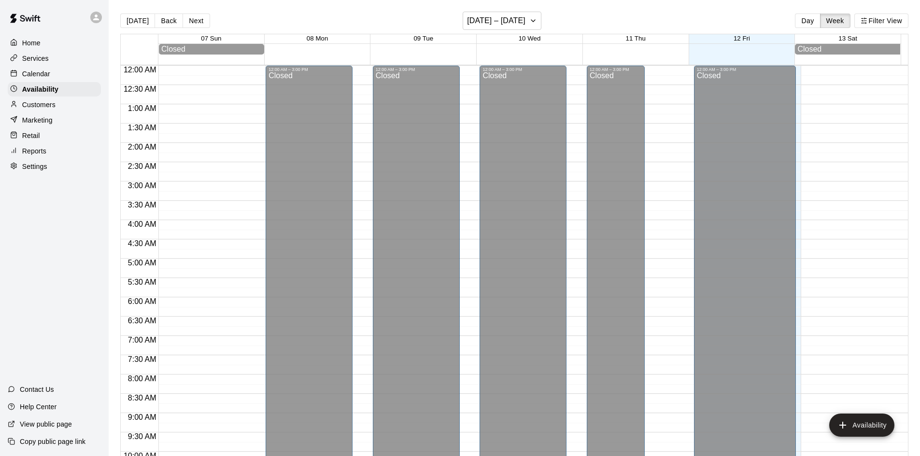
scroll to position [524, 0]
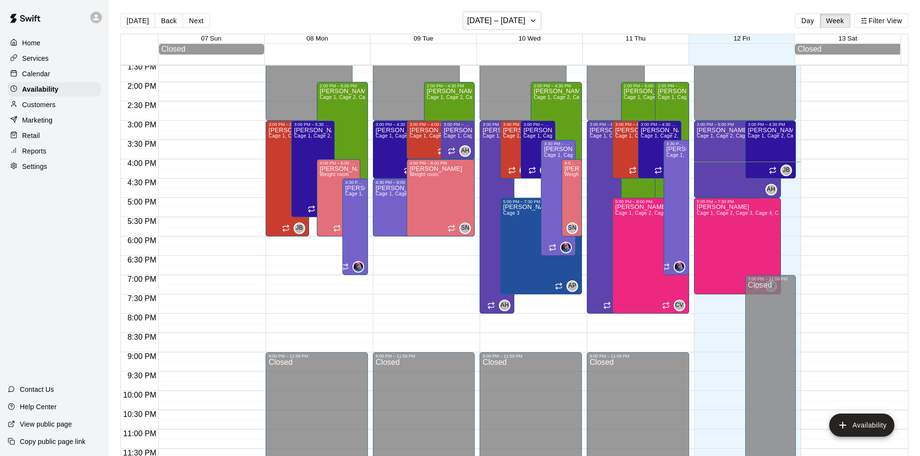
click at [53, 79] on div "Calendar" at bounding box center [54, 74] width 93 height 14
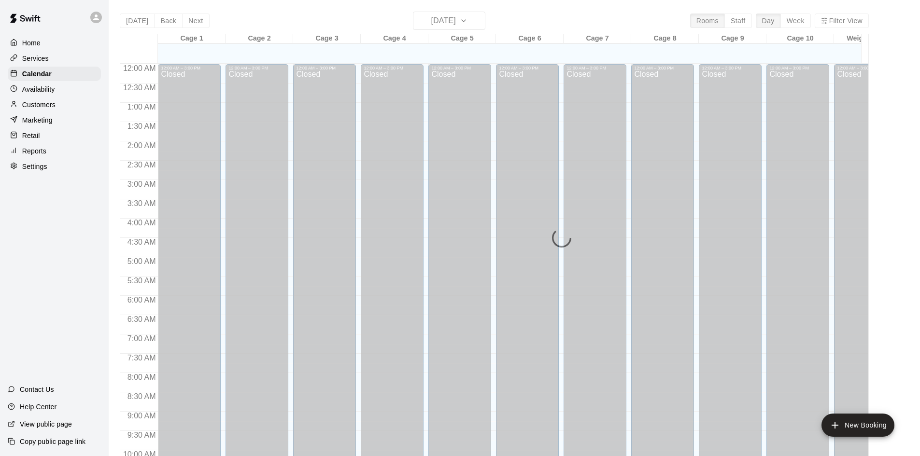
scroll to position [495, 0]
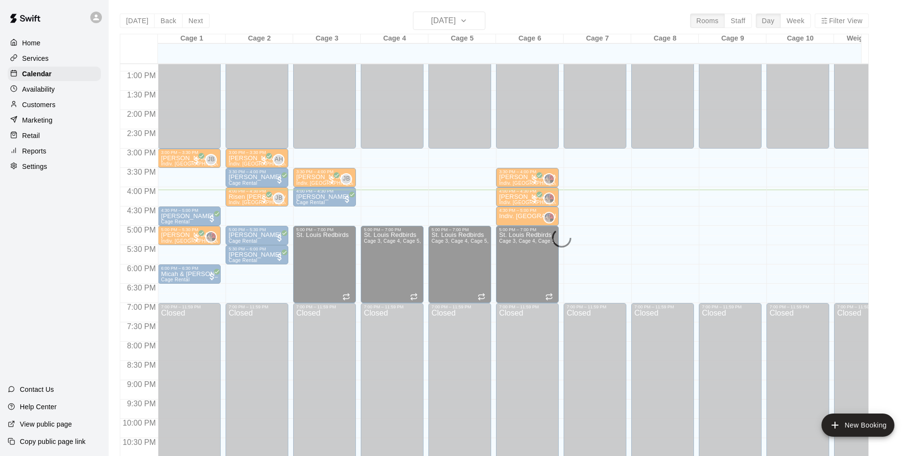
click at [59, 99] on div "Home Services Calendar Availability Customers Marketing Retail Reports Settings" at bounding box center [54, 105] width 109 height 140
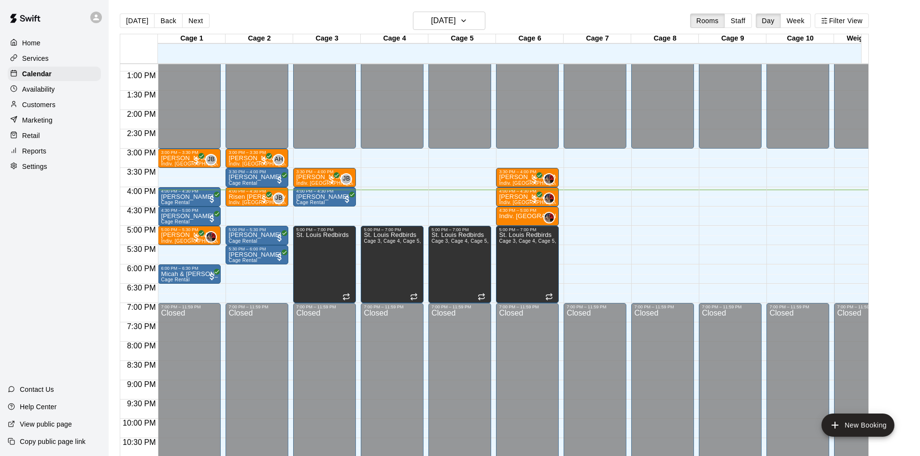
click at [60, 106] on div "Customers" at bounding box center [54, 105] width 93 height 14
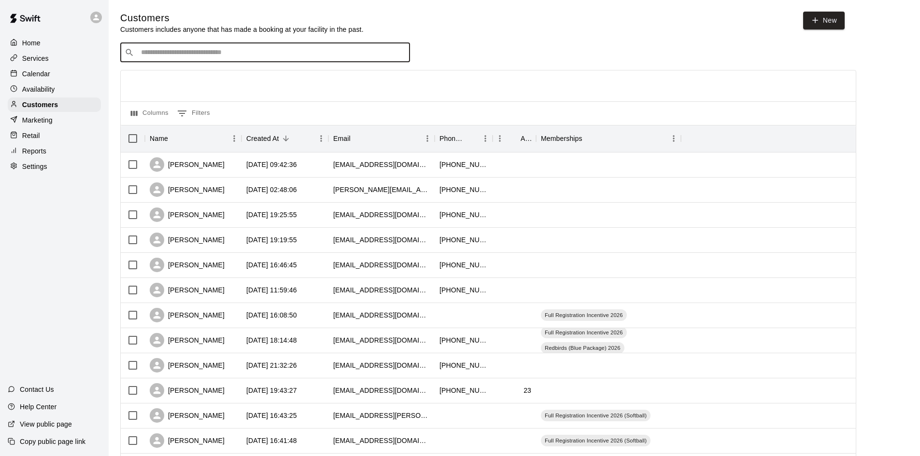
click at [153, 52] on input "Search customers by name or email" at bounding box center [272, 53] width 268 height 10
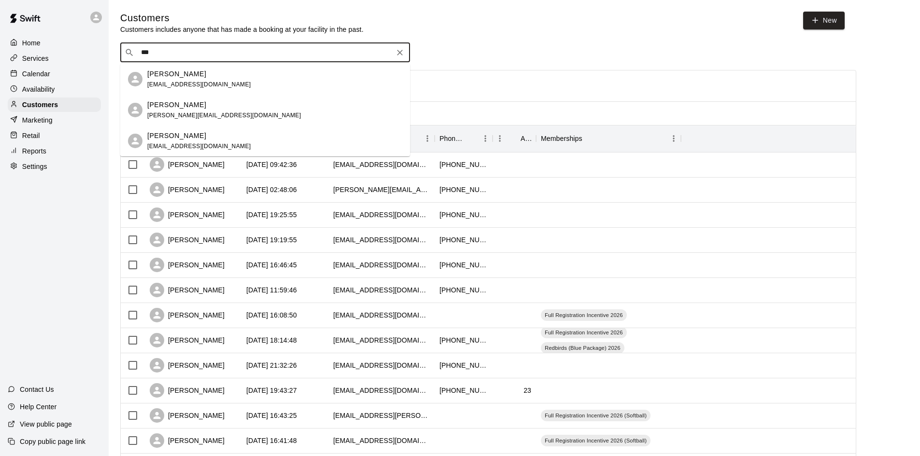
type input "****"
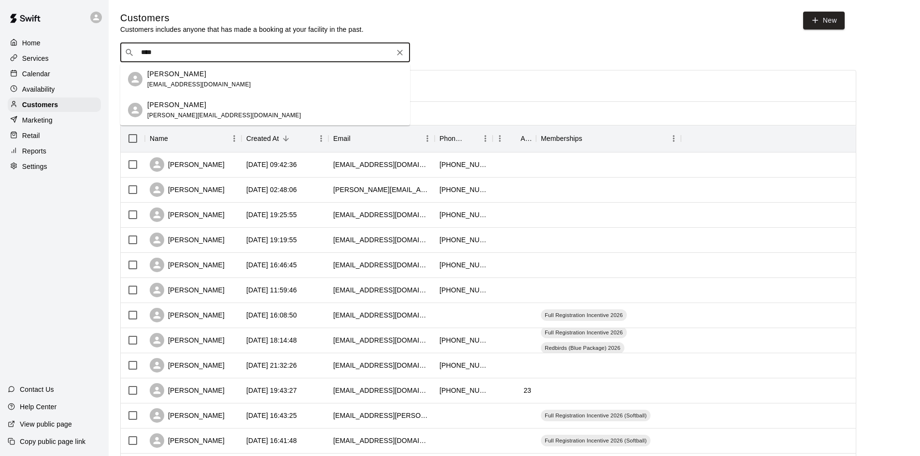
click at [170, 115] on span "[PERSON_NAME][EMAIL_ADDRESS][DOMAIN_NAME]" at bounding box center [224, 115] width 154 height 7
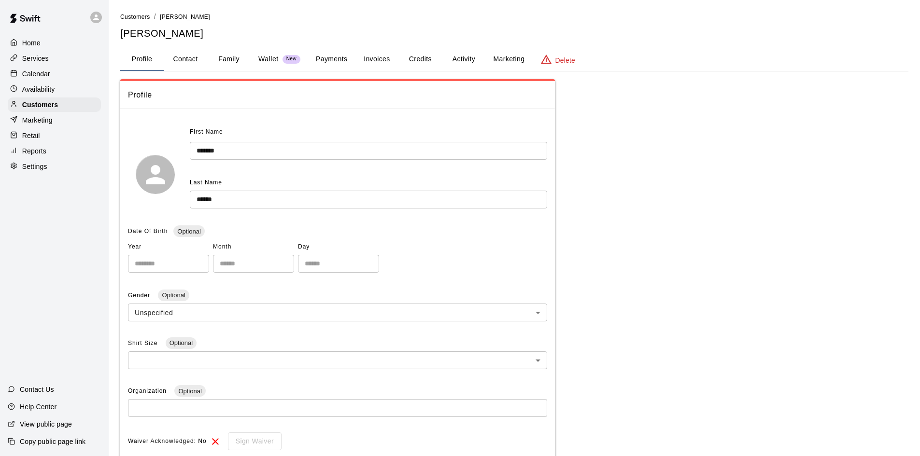
click at [200, 58] on button "Contact" at bounding box center [185, 59] width 43 height 23
select select "**"
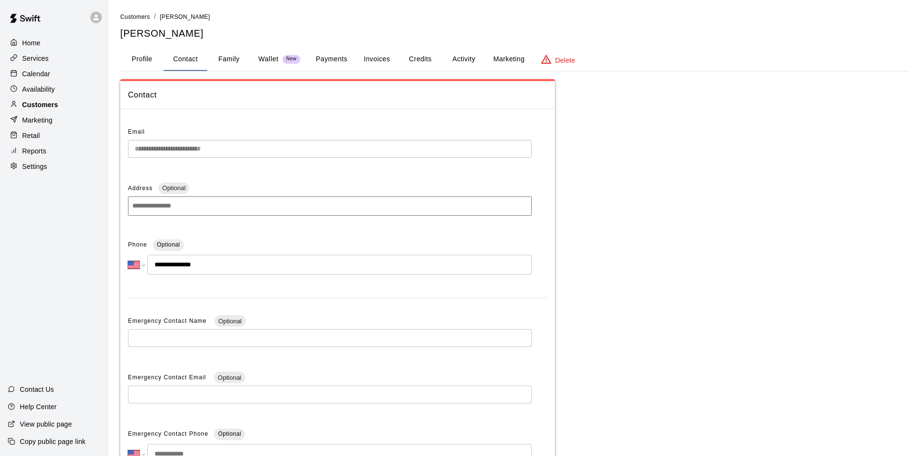
click at [59, 108] on div "Customers" at bounding box center [54, 105] width 93 height 14
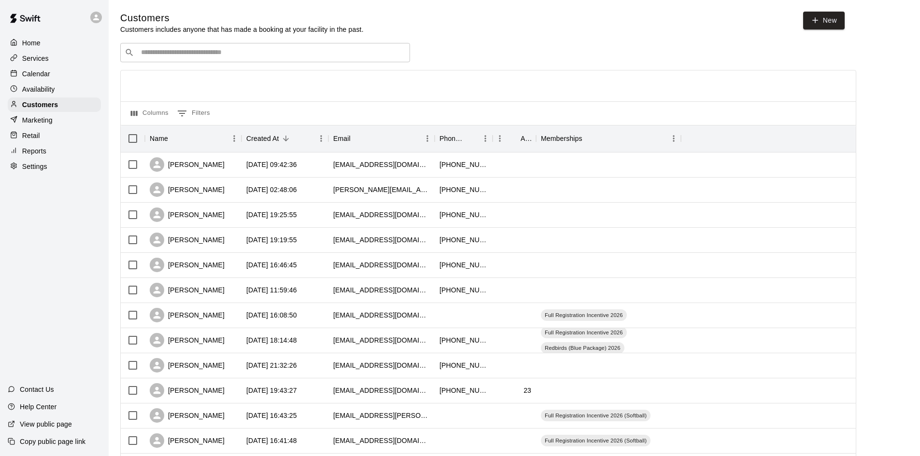
click at [44, 76] on p "Calendar" at bounding box center [36, 74] width 28 height 10
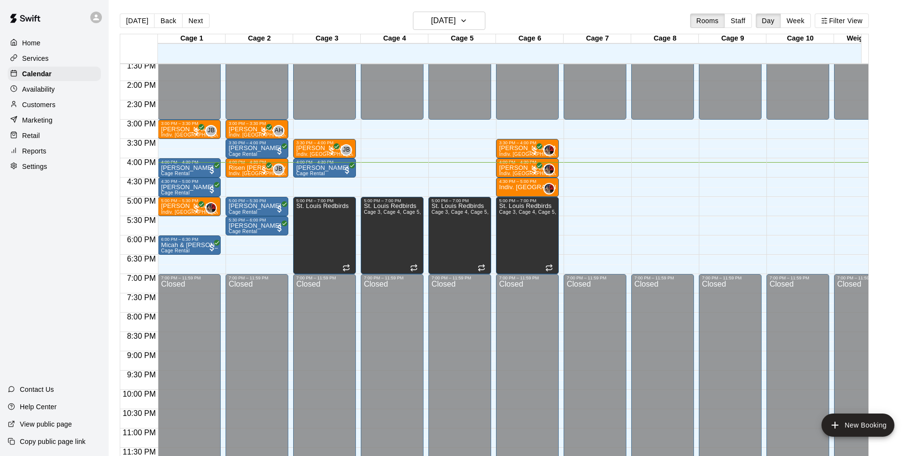
click at [44, 108] on p "Customers" at bounding box center [38, 105] width 33 height 10
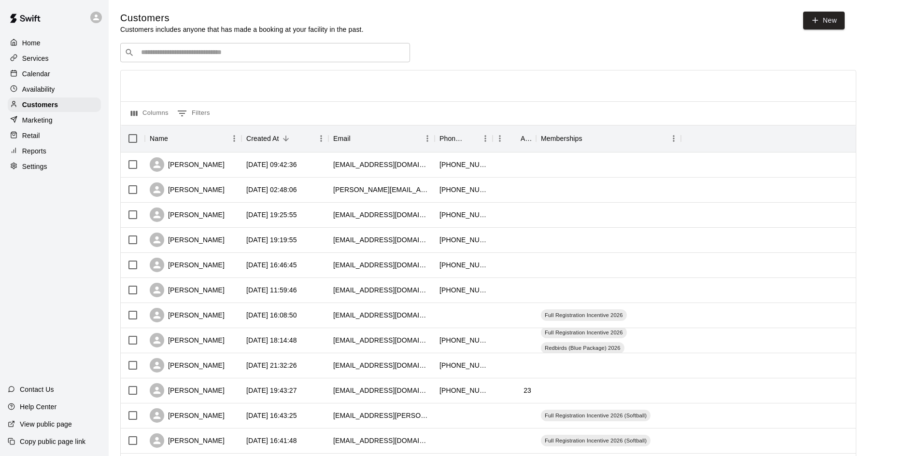
click at [209, 48] on div "​ ​" at bounding box center [265, 52] width 290 height 19
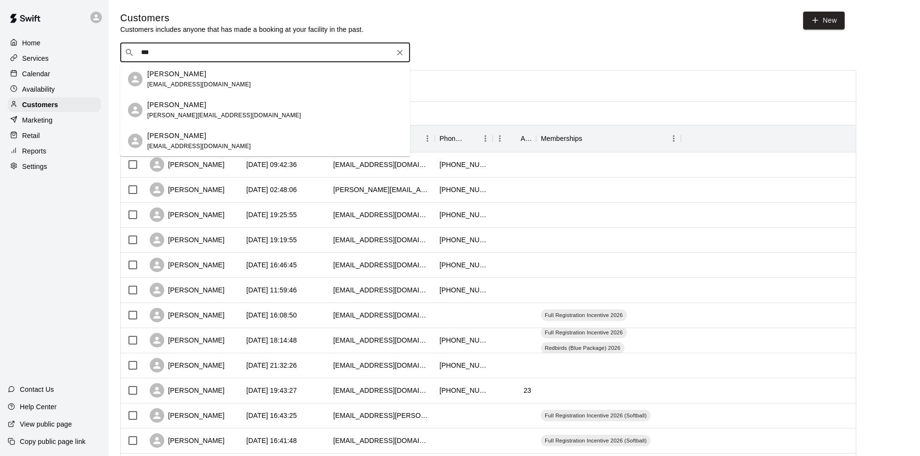
type input "**"
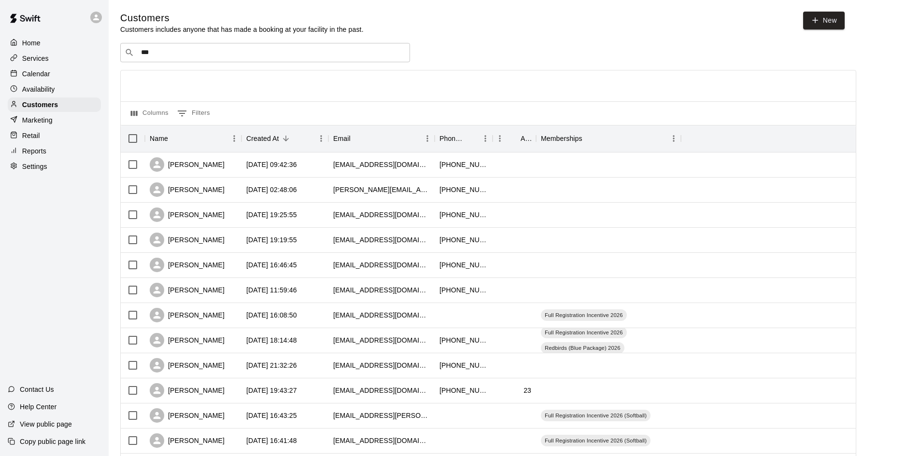
click at [588, 38] on div "Customers Customers includes anyone that has made a booking at your facility in…" at bounding box center [514, 409] width 788 height 795
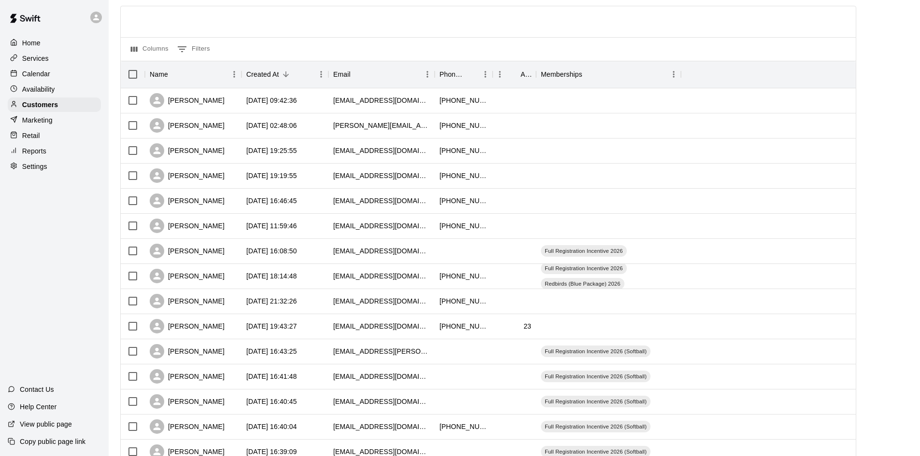
scroll to position [145, 0]
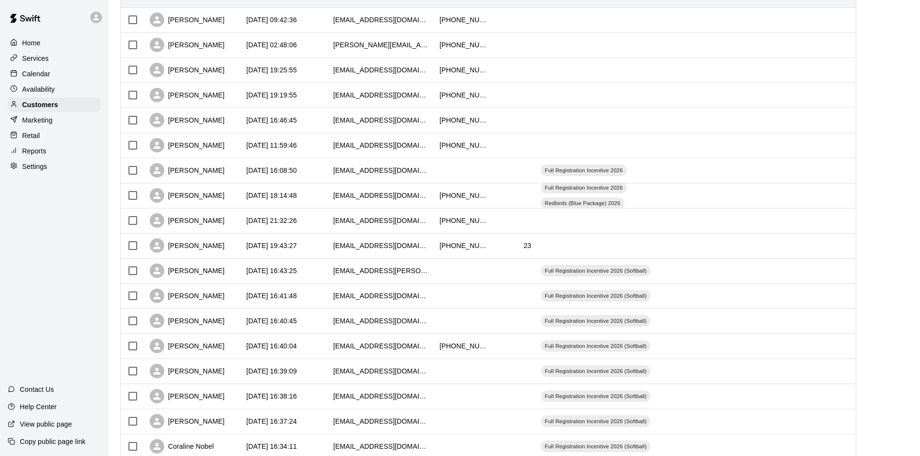
click at [41, 70] on div "Calendar" at bounding box center [54, 74] width 93 height 14
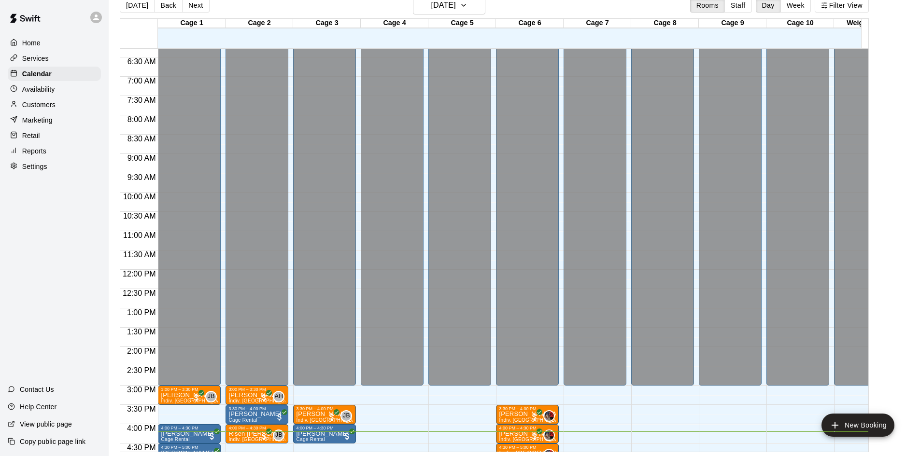
scroll to position [387, 0]
